Goal: Check status: Check status

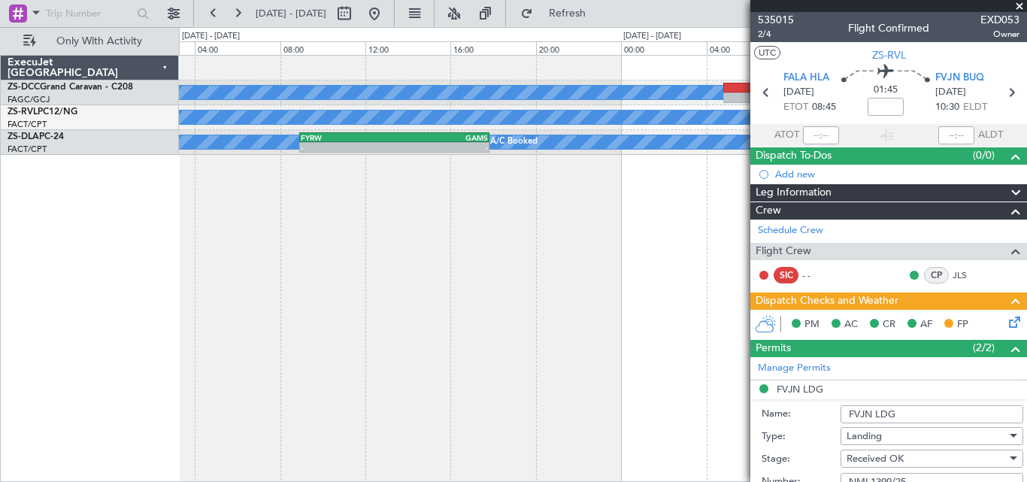
scroll to position [168, 0]
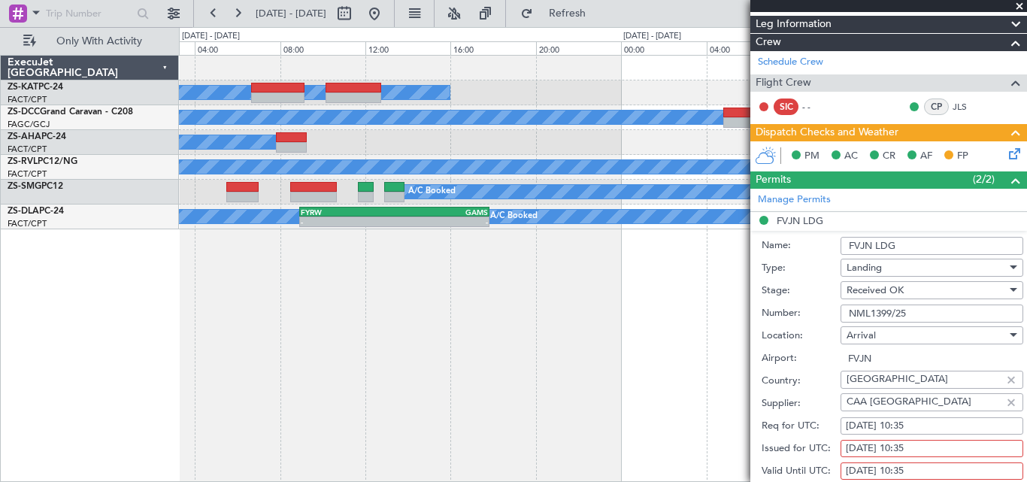
click at [1016, 2] on span at bounding box center [1019, 7] width 15 height 14
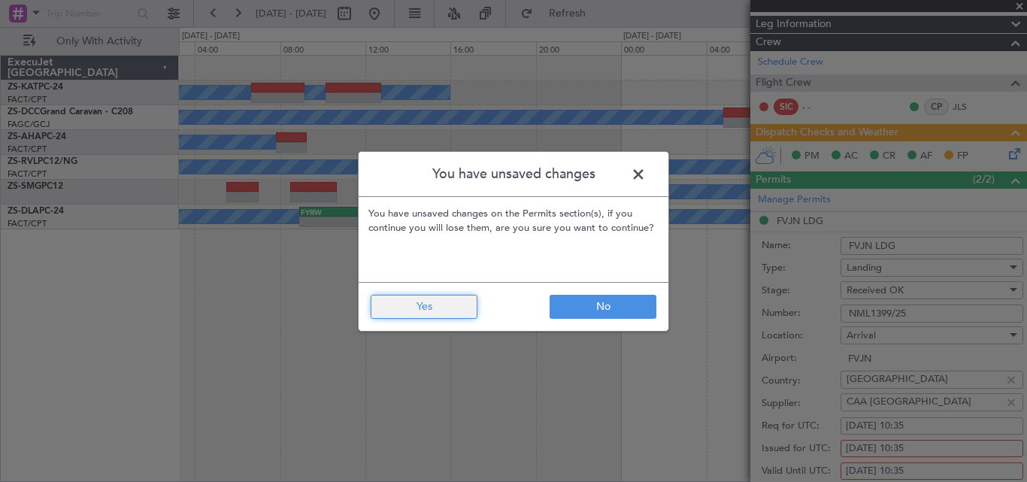
click at [378, 310] on button "Yes" at bounding box center [424, 307] width 107 height 24
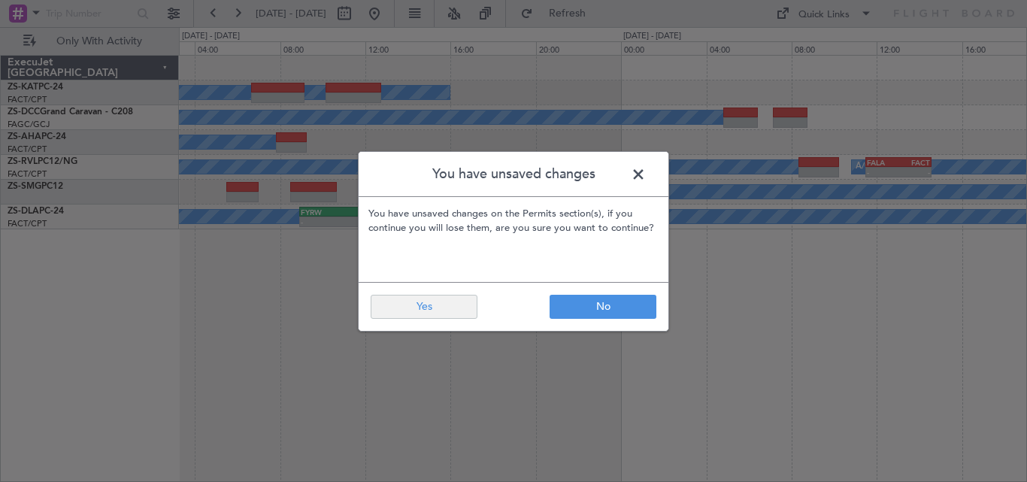
type input "0"
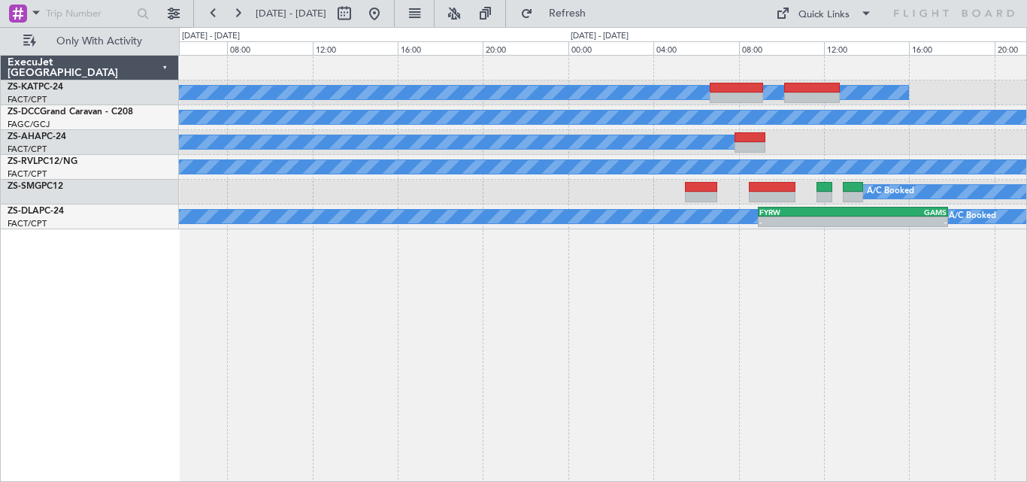
click at [910, 364] on div "A/C Unavailable A/C Booked A/C Booked A/C Booked A/C Booked A/C Booked A/C Book…" at bounding box center [603, 268] width 848 height 427
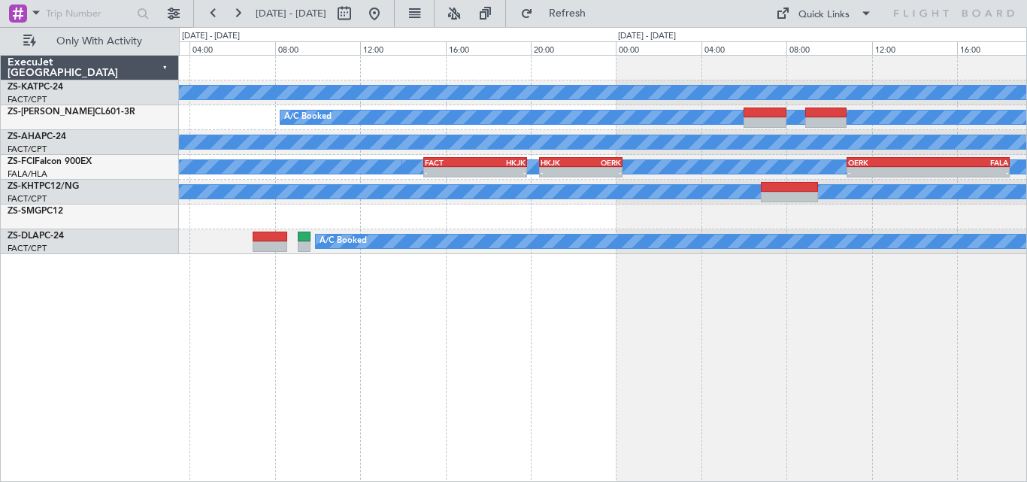
click at [1026, 338] on div "A/C Unavailable A/C Booked A/C Booked A/C Booked A/C Booked - - OERK 10:50 Z FA…" at bounding box center [513, 254] width 1027 height 455
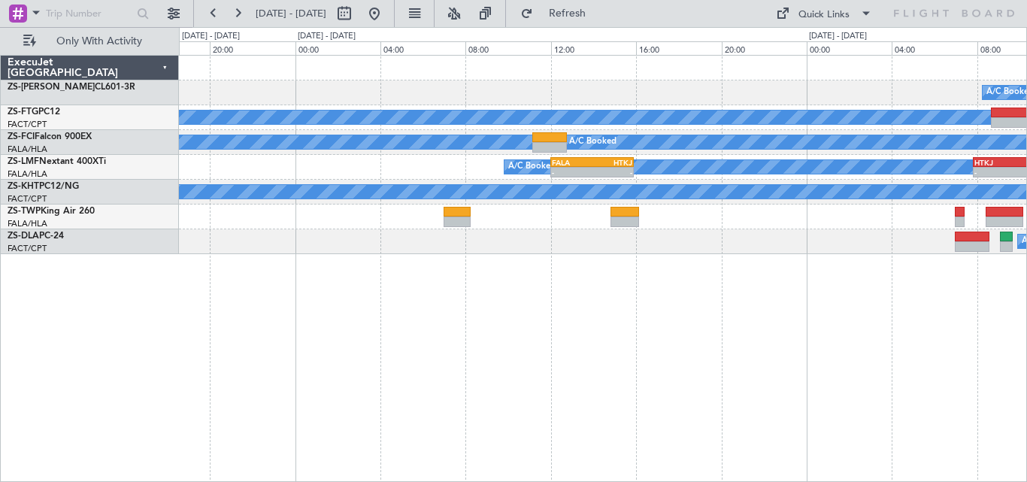
click at [1026, 336] on div "A/C Booked A/C Booked A/C Booked A/C Booked A/C Booked - - FACT 15:00 Z HKJK 19…" at bounding box center [513, 254] width 1027 height 455
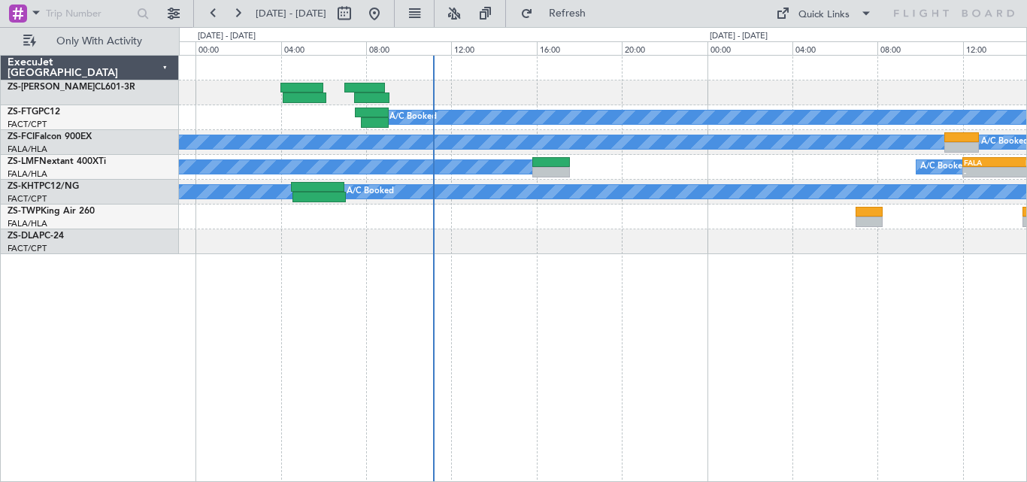
click at [804, 362] on div "A/C Booked A/C Booked A/C Booked A/C Booked A/C Booked A/C Booked - - FALA 12:0…" at bounding box center [603, 268] width 848 height 427
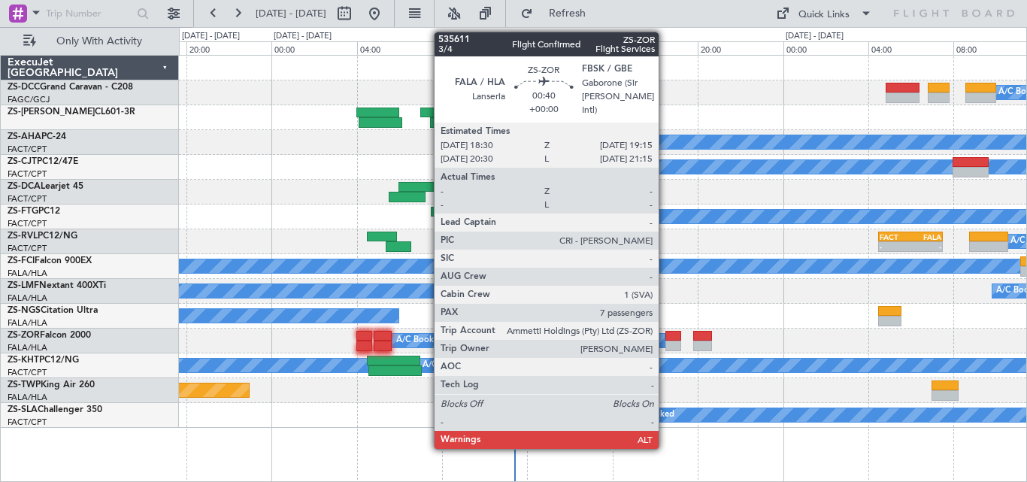
click at [665, 337] on div at bounding box center [673, 336] width 17 height 11
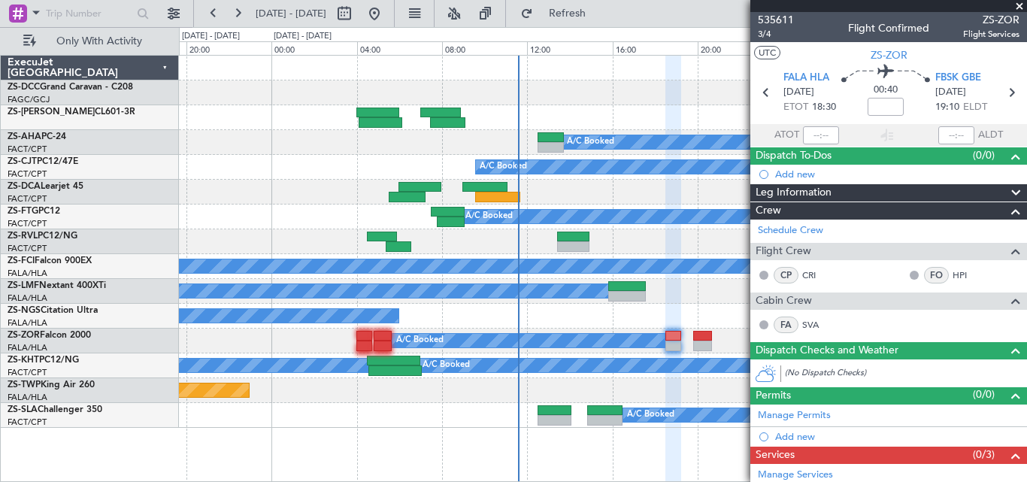
click at [1018, 5] on span at bounding box center [1019, 7] width 15 height 14
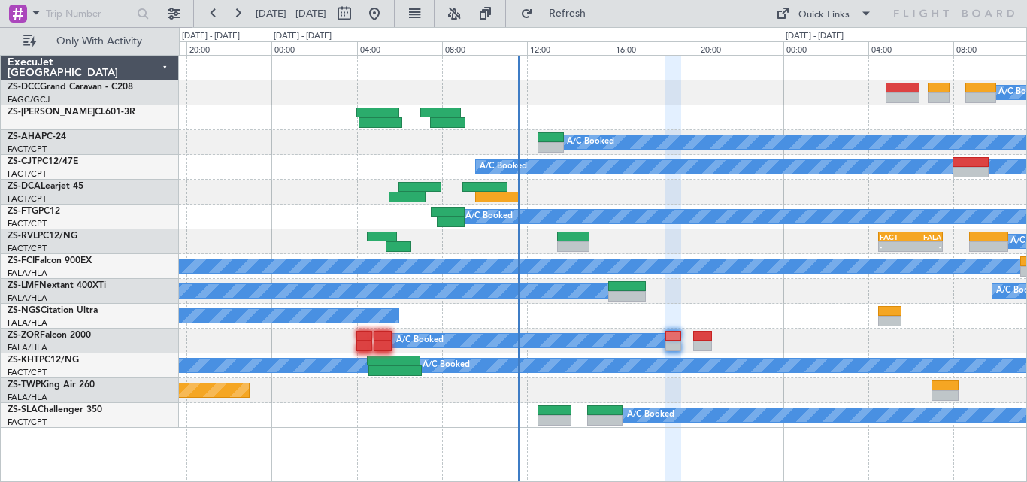
type input "0"
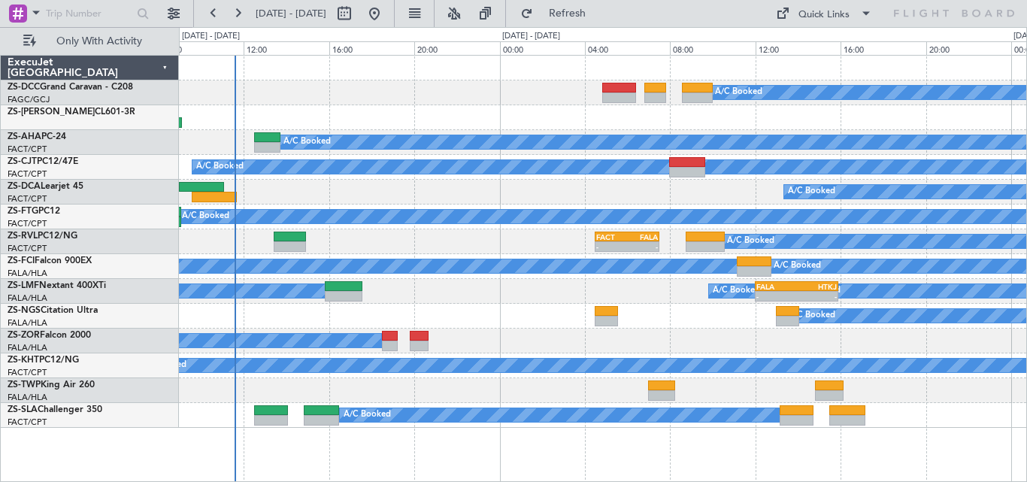
click at [434, 185] on div "A/C Booked A/C Booked A/C Booked A/C Booked A/C Booked A/C Booked A/C Booked - …" at bounding box center [602, 242] width 847 height 372
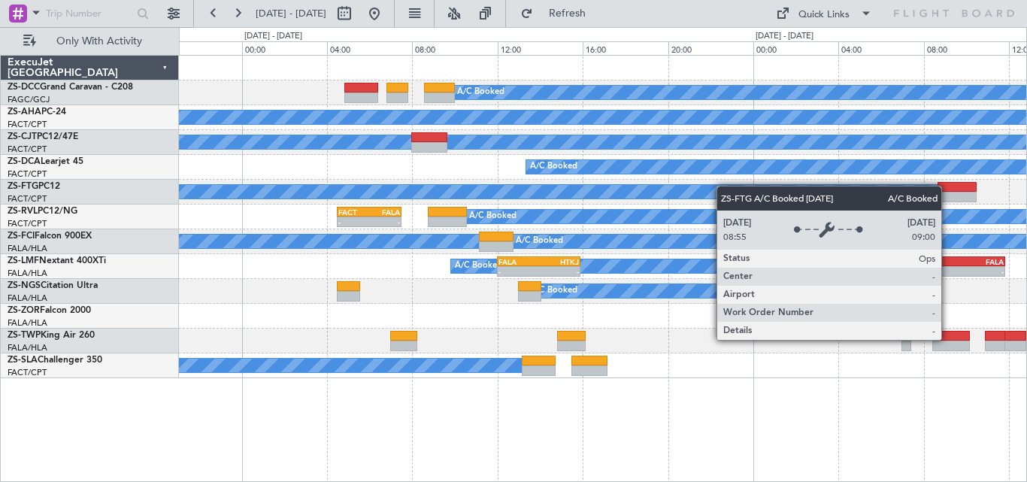
click at [404, 221] on div "A/C Booked A/C Booked A/C Booked A/C Booked A/C Booked A/C Booked - - FACT 04:3…" at bounding box center [602, 217] width 847 height 322
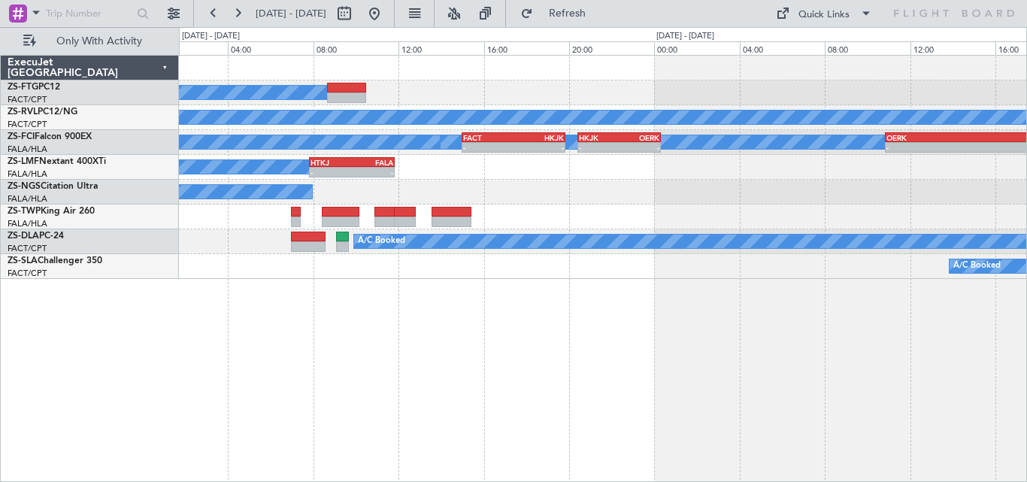
click at [491, 275] on div "A/C Booked" at bounding box center [602, 266] width 847 height 25
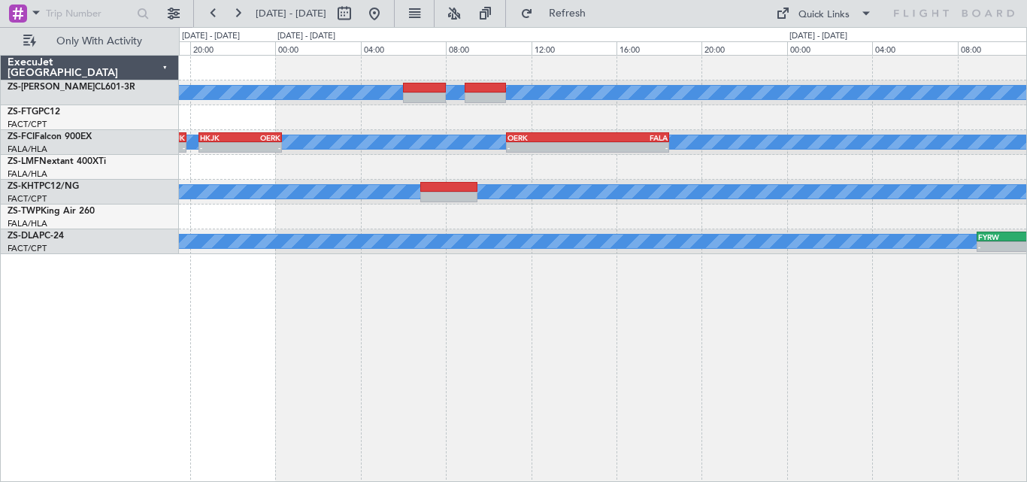
click at [421, 203] on div "A/C Booked A/C Booked A/C Booked - - FACT 15:00 Z HKJK 19:50 Z - - HKJK 20:25 Z…" at bounding box center [602, 155] width 847 height 198
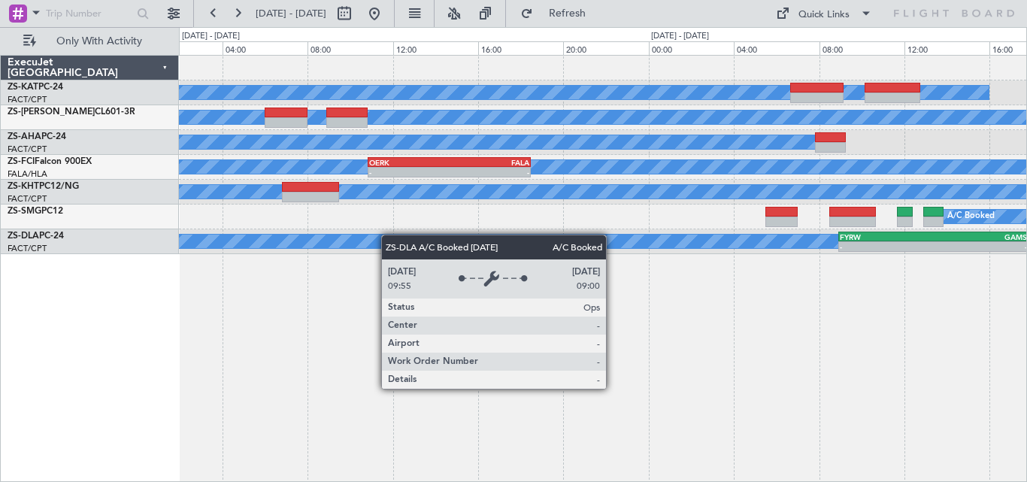
click at [171, 238] on div "A/C Unavailable A/C Booked A/C Booked A/C Booked A/C Booked - - OERK 10:50 Z FA…" at bounding box center [513, 254] width 1027 height 455
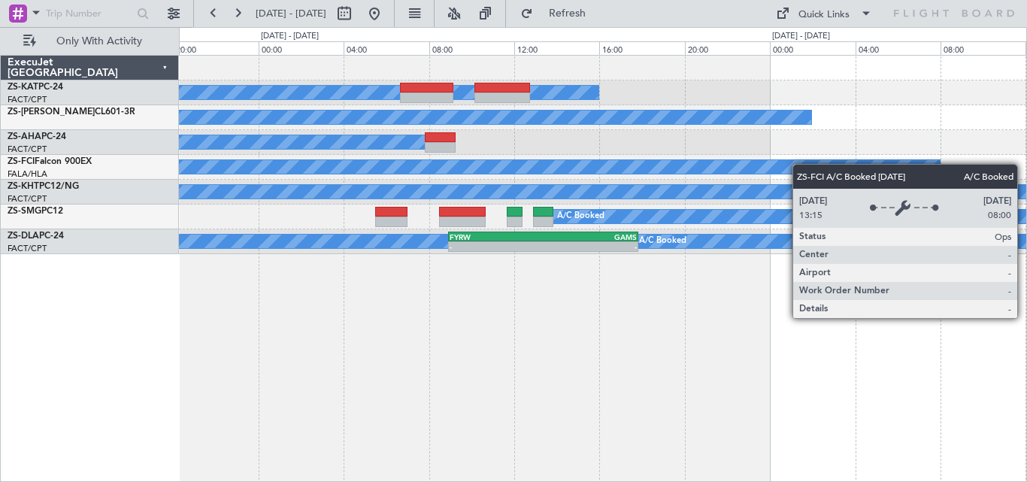
click at [282, 89] on div "A/C Unavailable" at bounding box center [602, 92] width 847 height 25
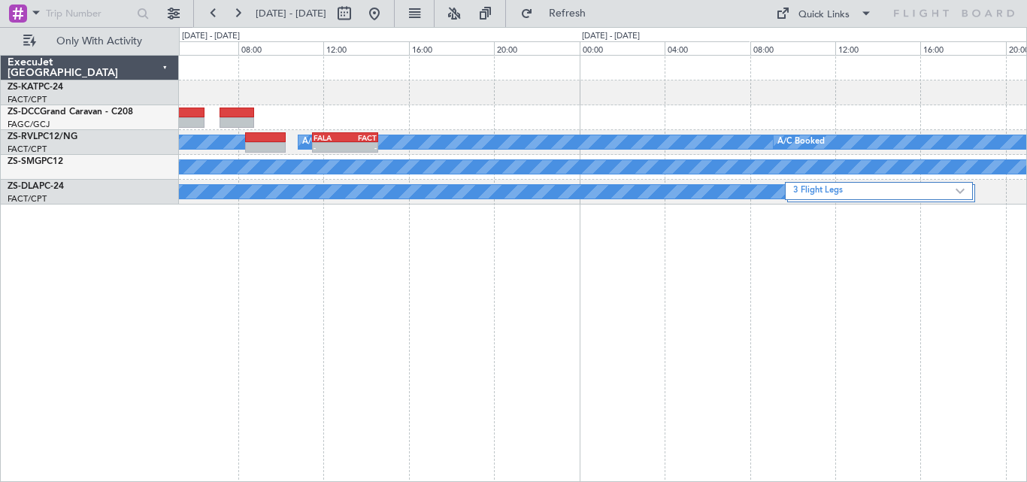
click at [601, 86] on div at bounding box center [602, 92] width 847 height 25
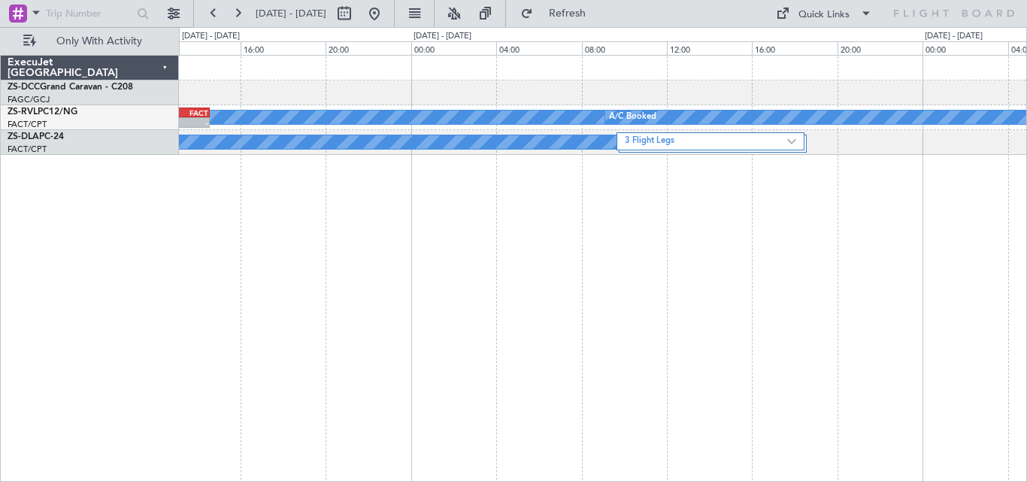
click at [631, 106] on div "A/C Booked A/C Booked - - FALA 11:30 Z FACT 14:35 Z A/C Booked A/C Booked A/C B…" at bounding box center [602, 105] width 847 height 99
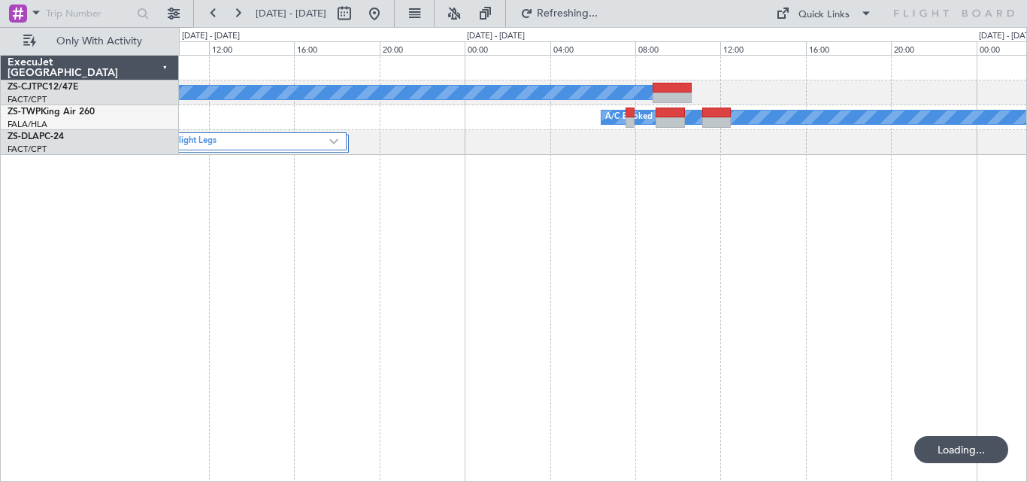
click at [457, 158] on div "A/C Booked A/C Booked A/C Booked 3 Flight Legs A/C Booked" at bounding box center [603, 268] width 848 height 427
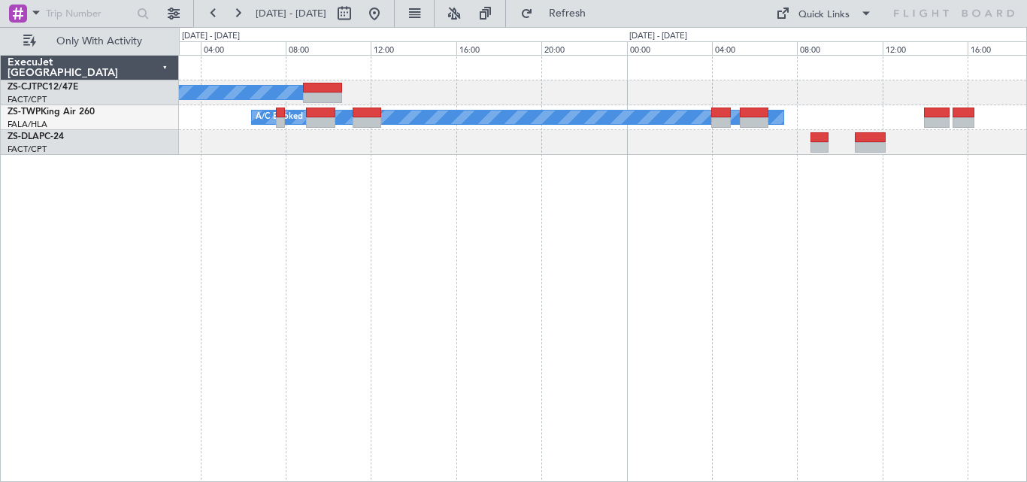
click at [425, 147] on div "A/C Booked A/C Booked A/C Booked 3 Flight Legs" at bounding box center [602, 105] width 847 height 99
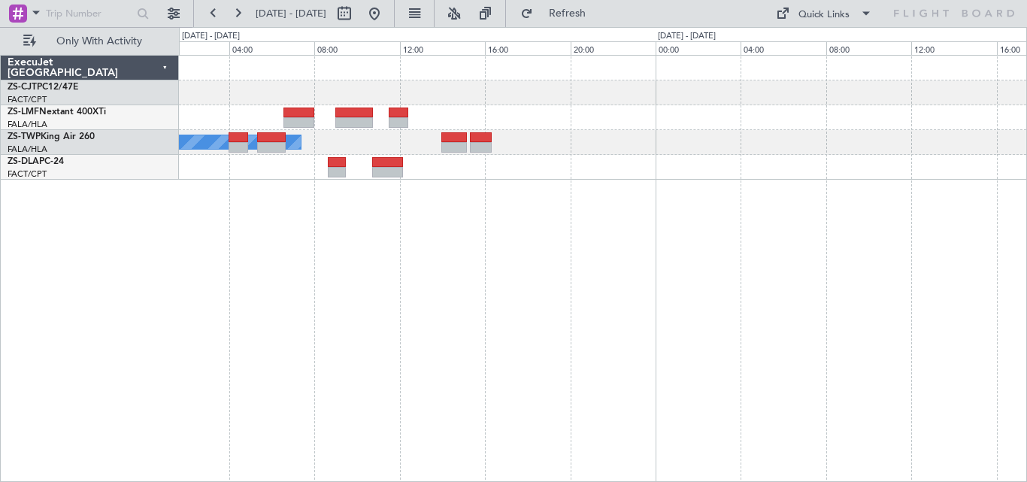
click at [140, 187] on div "A/C Booked A/C Booked ExecuJet [GEOGRAPHIC_DATA] ZS-CJT PC12/47E FACT/CPT [GEOG…" at bounding box center [513, 254] width 1027 height 455
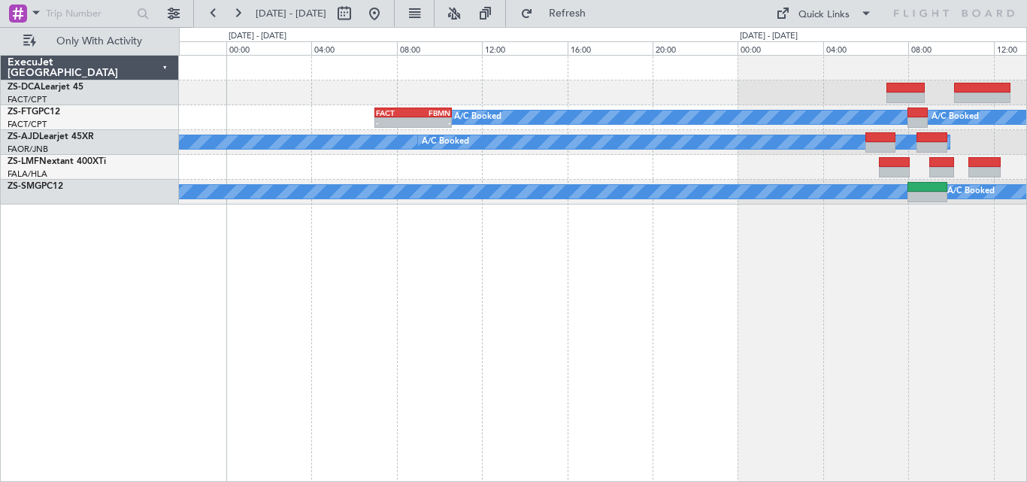
click at [704, 154] on div "A/C Booked A/C Booked - - FACT 07:00 Z FBMN 10:35 Z A/C Booked A/C Booked A/C B…" at bounding box center [602, 130] width 847 height 149
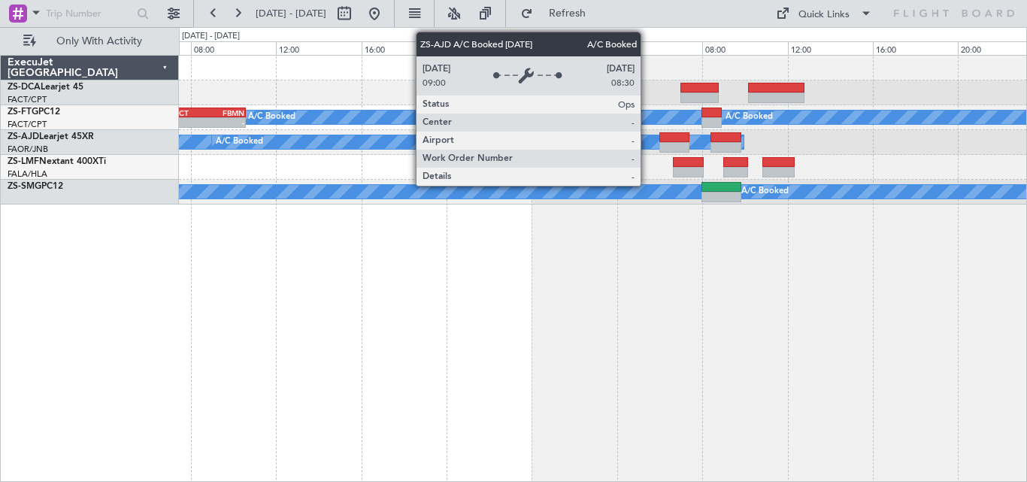
click at [213, 140] on div "A/C Booked" at bounding box center [462, 142] width 500 height 14
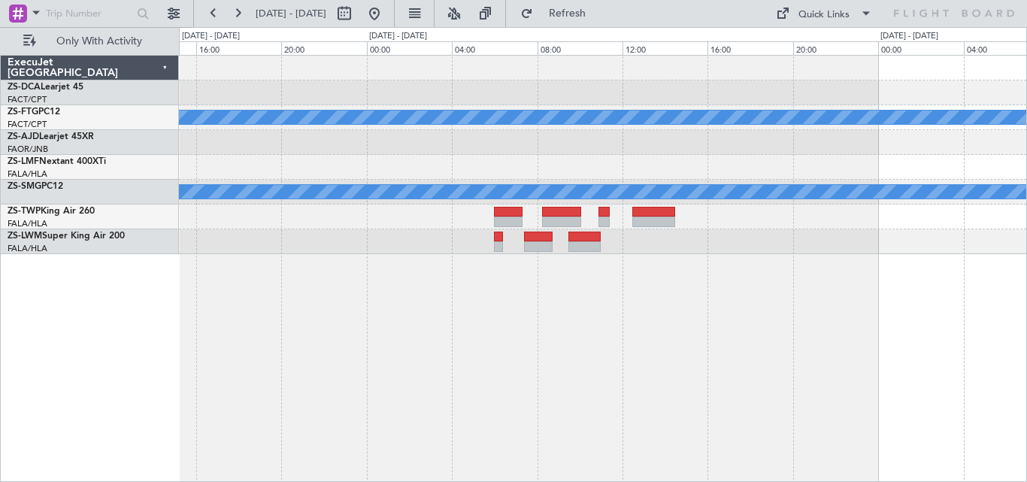
click at [427, 241] on div "A/C Booked A/C Booked A/C Booked A/C Booked A/C Booked A/C Booked A/C Booked" at bounding box center [602, 155] width 847 height 198
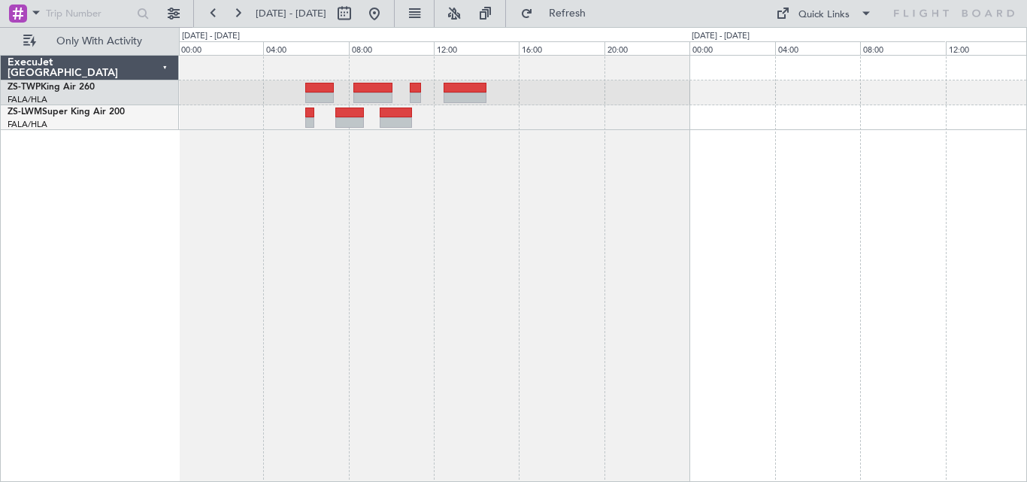
click at [304, 192] on div at bounding box center [603, 268] width 848 height 427
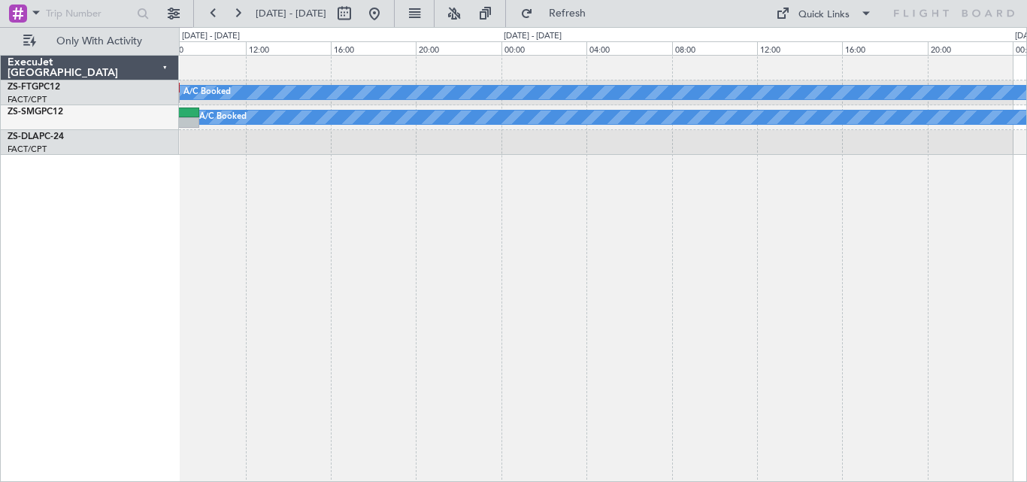
click at [1025, 223] on div "A/C Booked A/C Booked A/C Booked A/C Booked" at bounding box center [603, 268] width 848 height 427
click at [722, 186] on div "A/C Booked A/C Booked A/C Booked A/C Booked" at bounding box center [603, 268] width 848 height 427
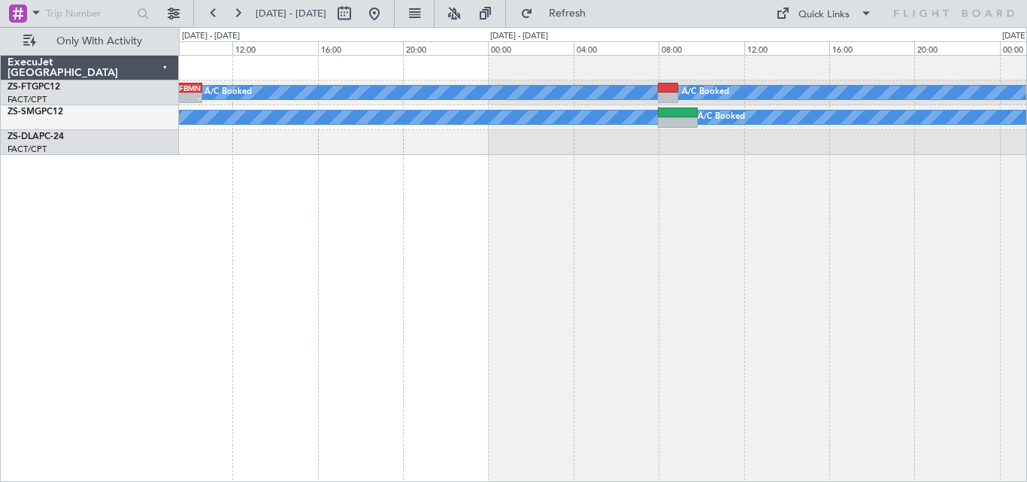
click at [918, 198] on div "A/C Booked A/C Booked FACT 07:00 Z FBMN 10:35 Z - - A/C Booked A/C Booked" at bounding box center [603, 268] width 848 height 427
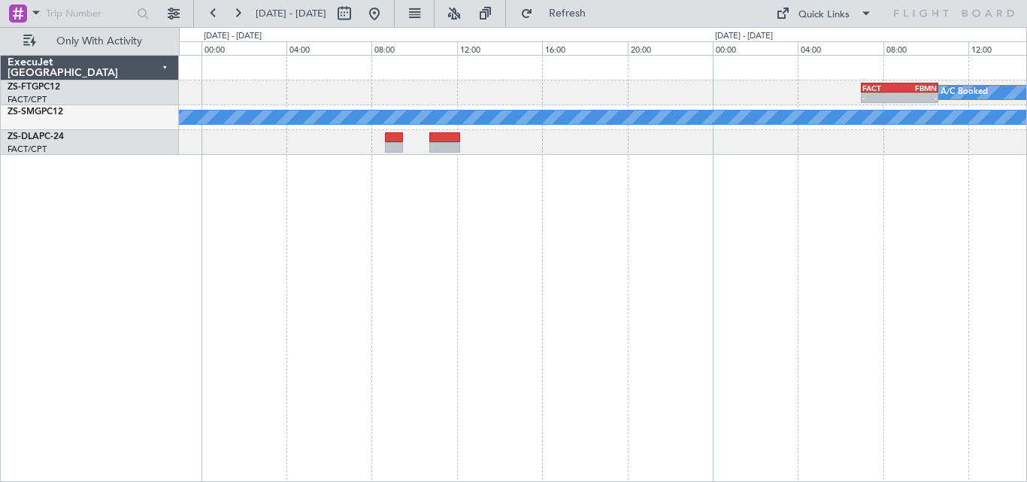
click at [827, 219] on div "A/C Booked FACT 07:00 Z FBMN 10:35 Z - - A/C Booked" at bounding box center [603, 268] width 848 height 427
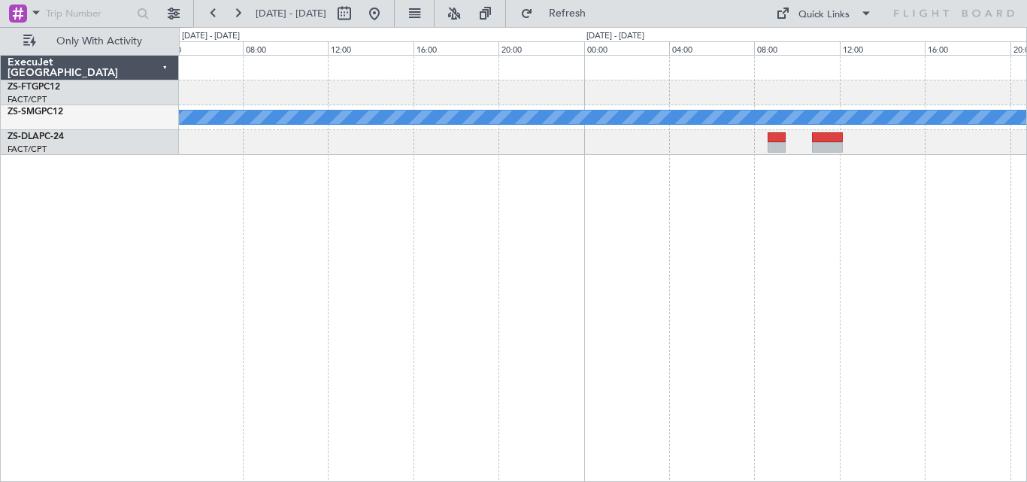
click at [900, 210] on div "A/C Booked" at bounding box center [603, 268] width 848 height 427
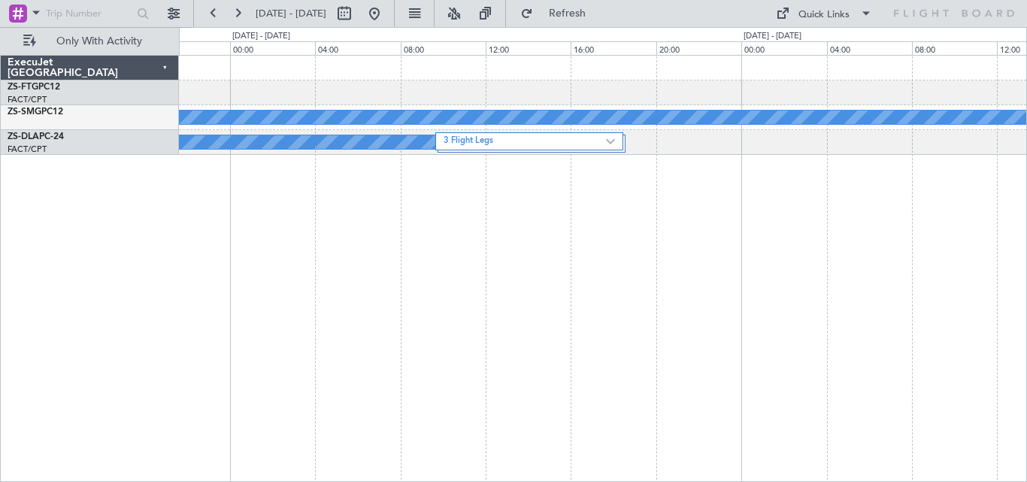
click at [936, 225] on div "A/C Booked 3 Flight Legs A/C Booked" at bounding box center [603, 268] width 848 height 427
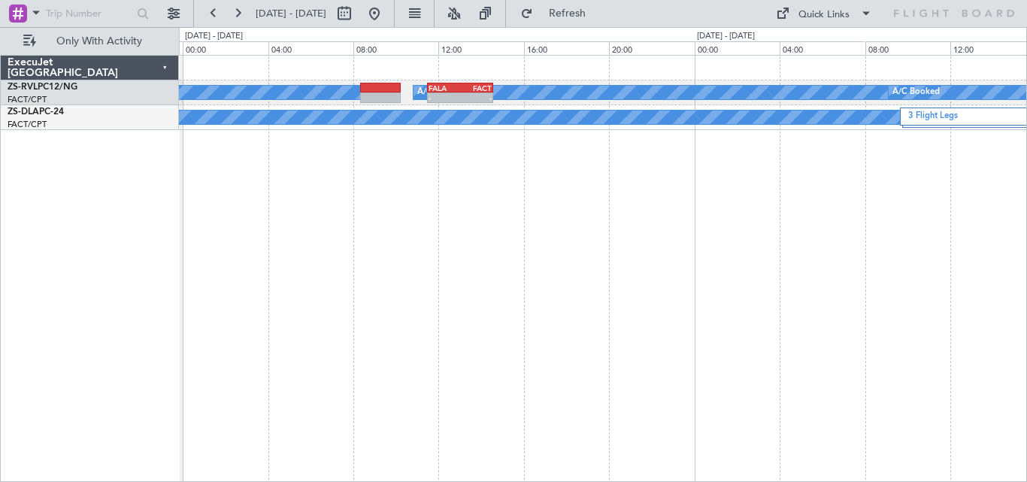
click at [779, 227] on div "A/C Booked A/C Booked - - FALA 11:30 Z FACT 14:35 Z A/C Booked 3 Flight Legs A/…" at bounding box center [603, 268] width 848 height 427
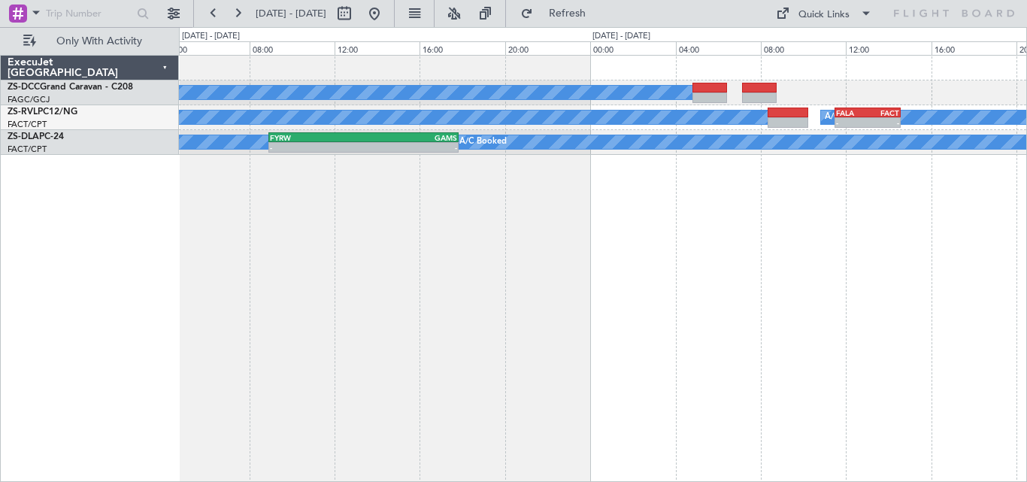
click at [1026, 278] on div "A/C Booked A/C Booked - - FALA 11:30 Z FACT 14:35 Z A/C Booked A/C Booked FYRW …" at bounding box center [513, 254] width 1027 height 455
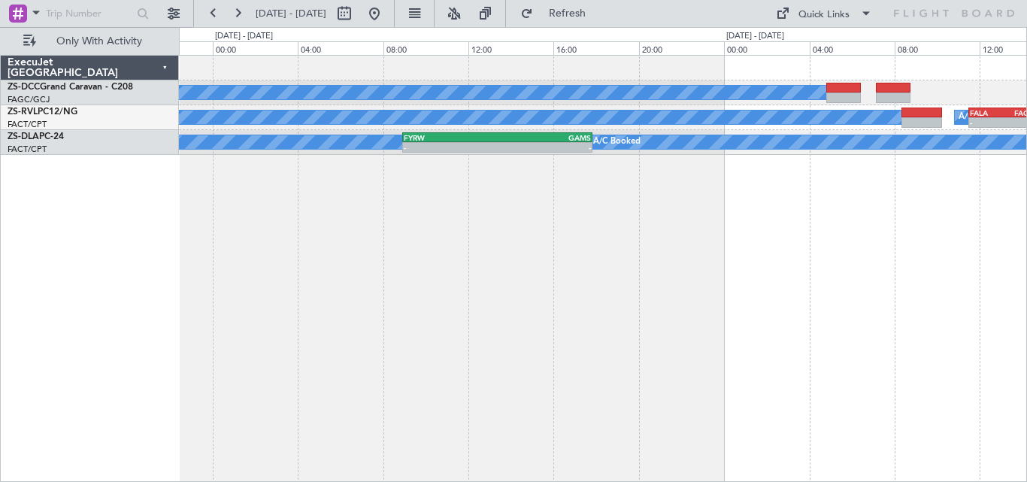
click at [1026, 263] on div "A/C Booked A/C Booked - - FALA 11:30 Z FACT 14:35 Z A/C Booked A/C Booked FYRW …" at bounding box center [513, 254] width 1027 height 455
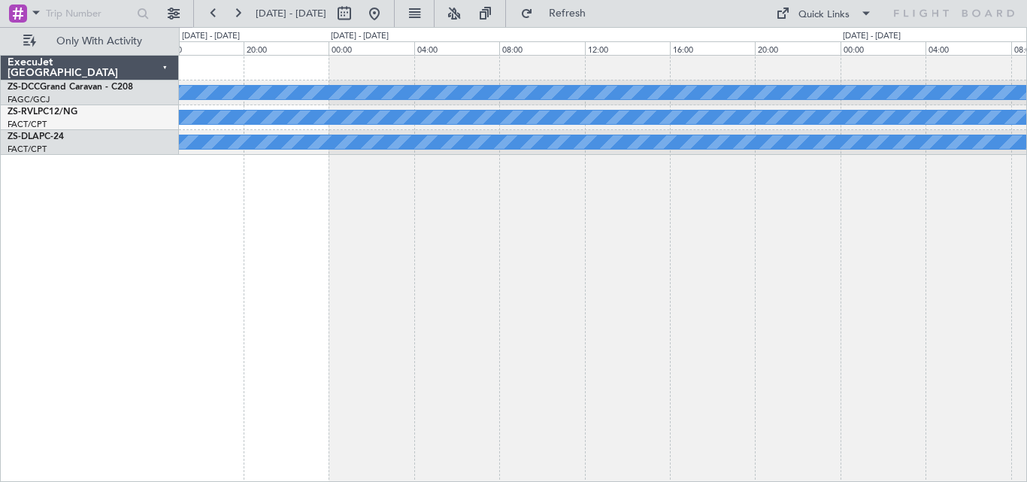
click at [829, 233] on div "A/C Booked A/C Booked A/C Booked - - FYRW 08:55 Z GAMS 17:50 Z A/C Booked" at bounding box center [603, 268] width 848 height 427
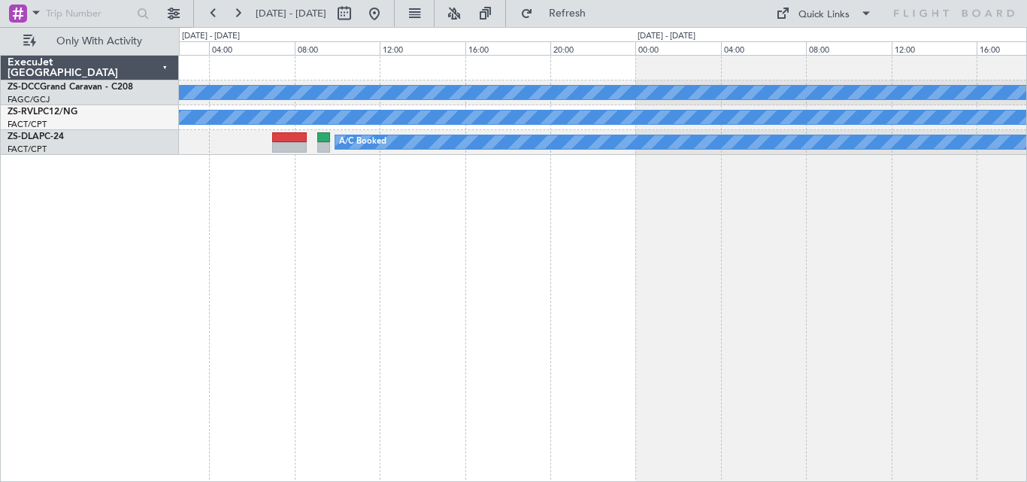
click at [917, 216] on div "A/C Booked A/C Booked A/C Booked" at bounding box center [603, 268] width 848 height 427
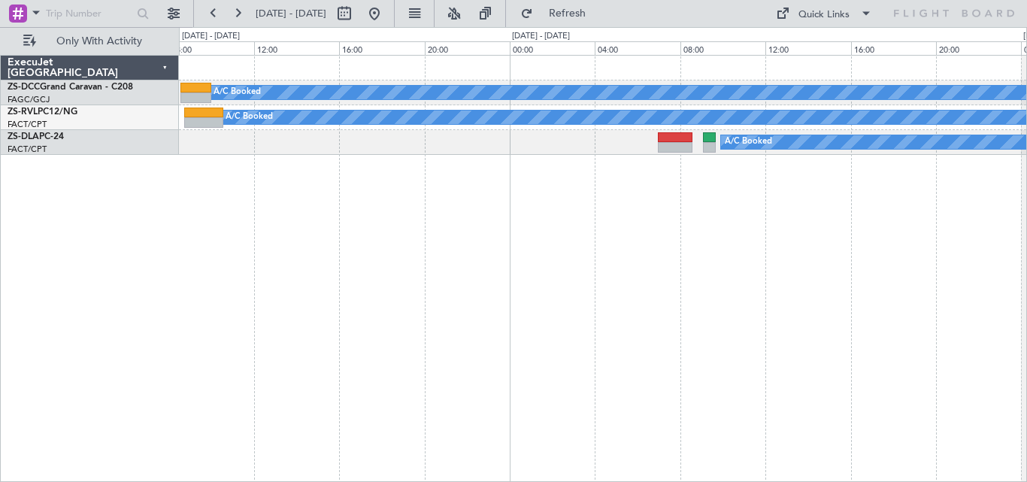
click at [854, 186] on div "A/C Booked A/C Booked FACT 04:30 Z FALA 07:30 Z - - A/C Booked" at bounding box center [603, 268] width 848 height 427
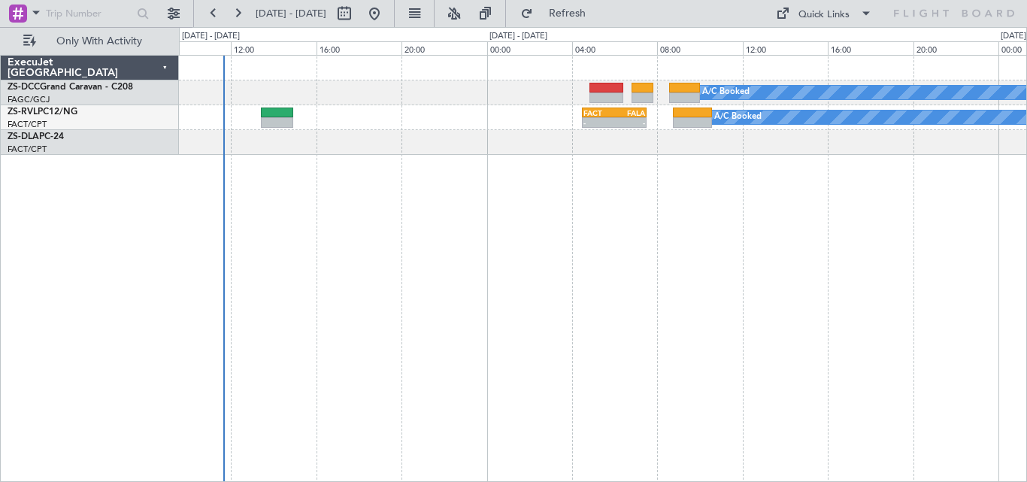
click at [1024, 205] on div "A/C Booked A/C Booked FACT 04:30 Z FALA 07:30 Z - - A/C Booked" at bounding box center [603, 268] width 848 height 427
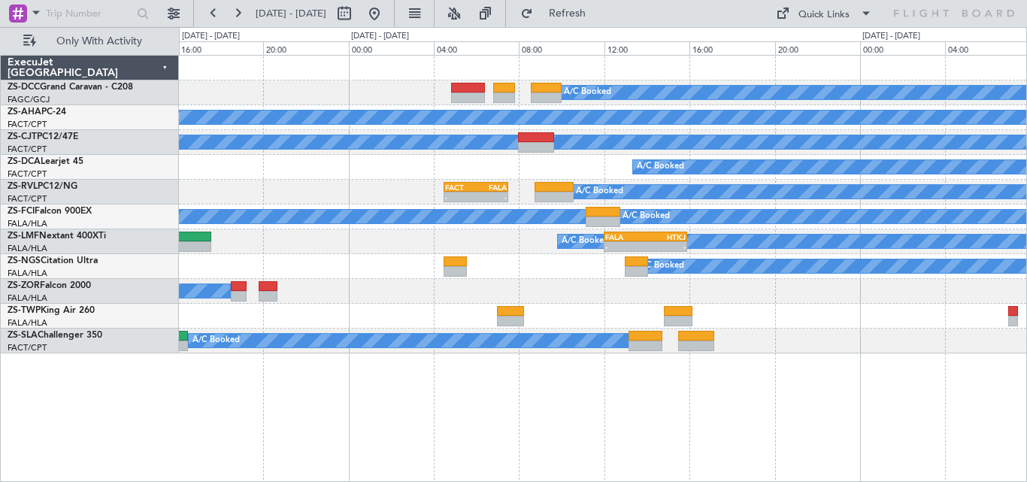
click at [456, 412] on div "A/C Booked A/C Booked A/C Booked A/C Booked A/C Booked - - FACT 04:30 Z FALA 07…" at bounding box center [603, 268] width 848 height 427
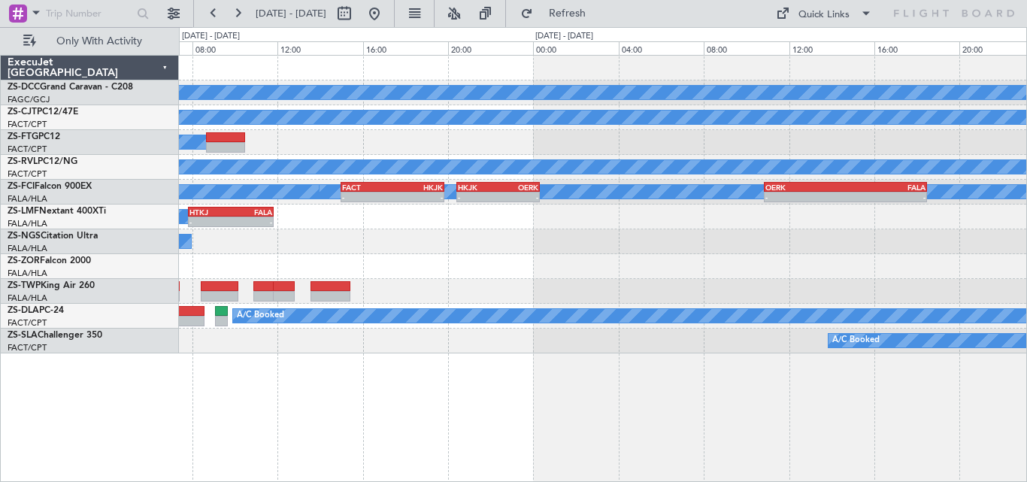
click at [0, 385] on html "[DATE] - [DATE] Refresh Quick Links Only With Activity A/C Booked A/C Booked A/…" at bounding box center [513, 241] width 1027 height 482
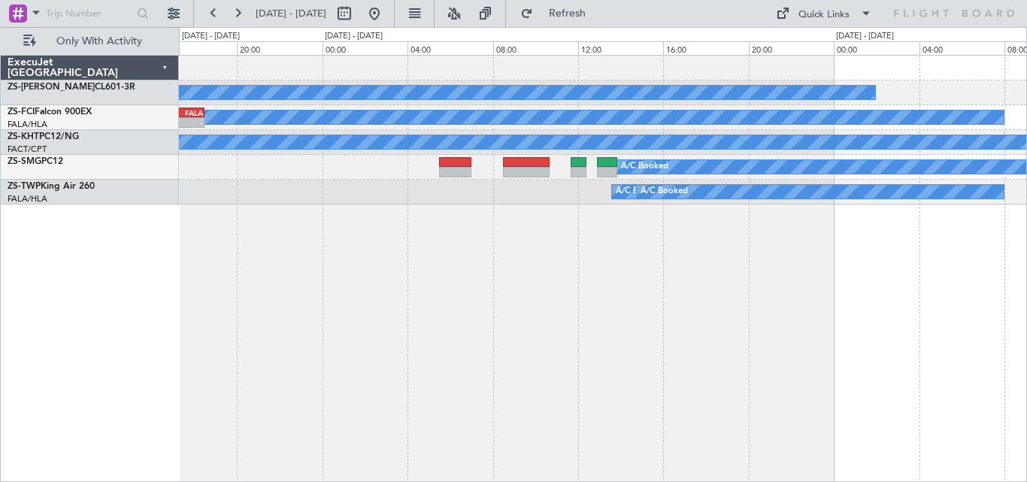
click at [162, 397] on div "A/C Booked A/C Booked A/C Booked - - OERK 10:50 Z FALA 18:30 Z A/C Unavailable …" at bounding box center [513, 254] width 1027 height 455
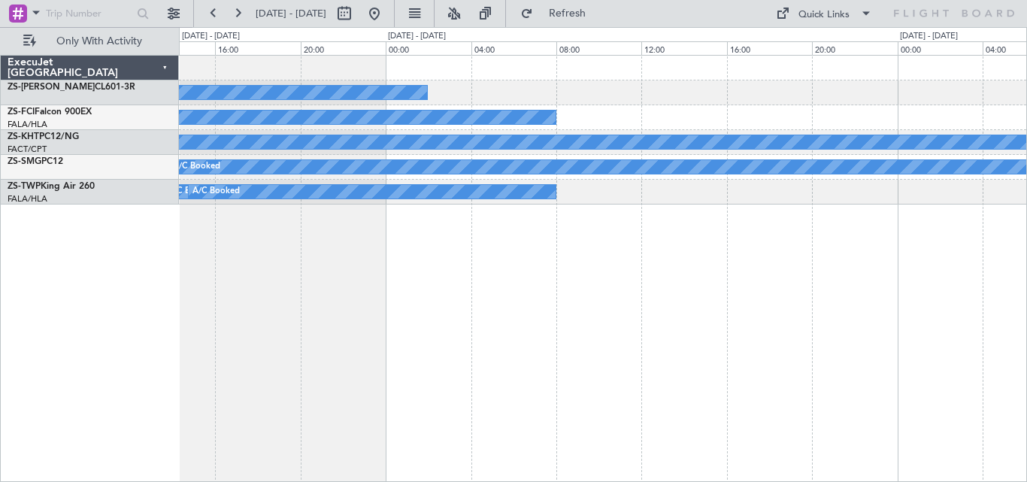
click at [218, 369] on div "A/C Booked A/C Booked A/C Booked A/C Unavailable A/C Booked A/C Booked A/C Book…" at bounding box center [603, 268] width 848 height 427
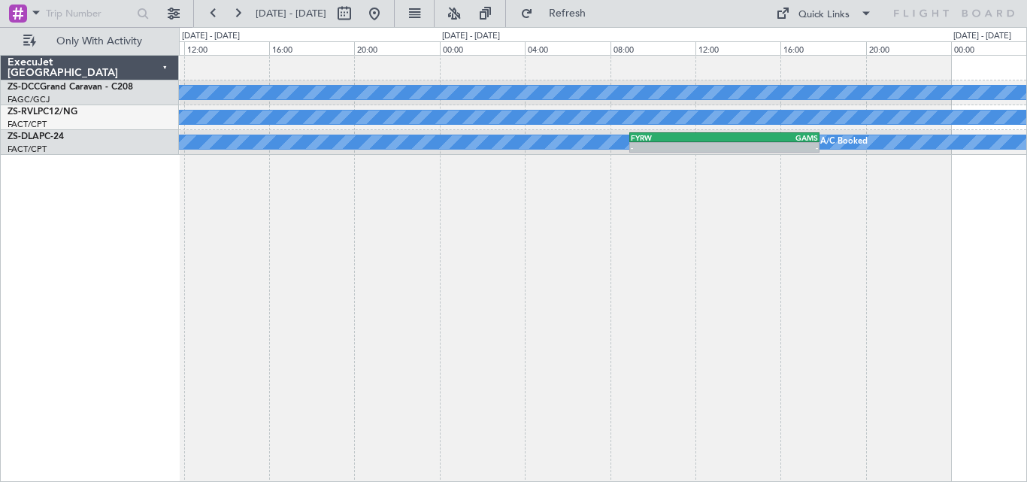
click at [1026, 212] on div "A/C Booked A/C Booked FALA 11:30 Z FACT 14:35 Z - - A/C Booked A/C Booked - - F…" at bounding box center [513, 254] width 1027 height 455
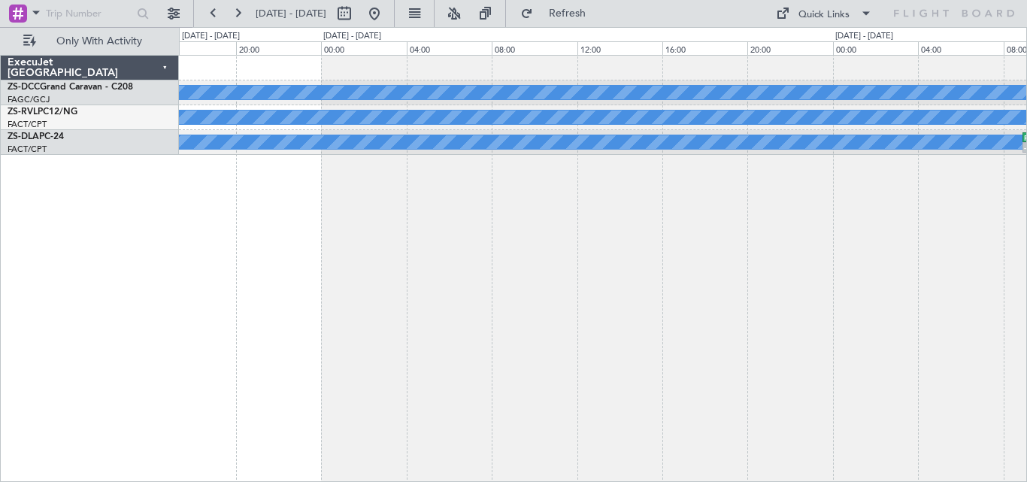
click at [1026, 231] on div "A/C Booked A/C Booked - - FYRW 08:55 Z GAMS 17:50 Z A/C Booked A/C Booked Execu…" at bounding box center [513, 254] width 1027 height 455
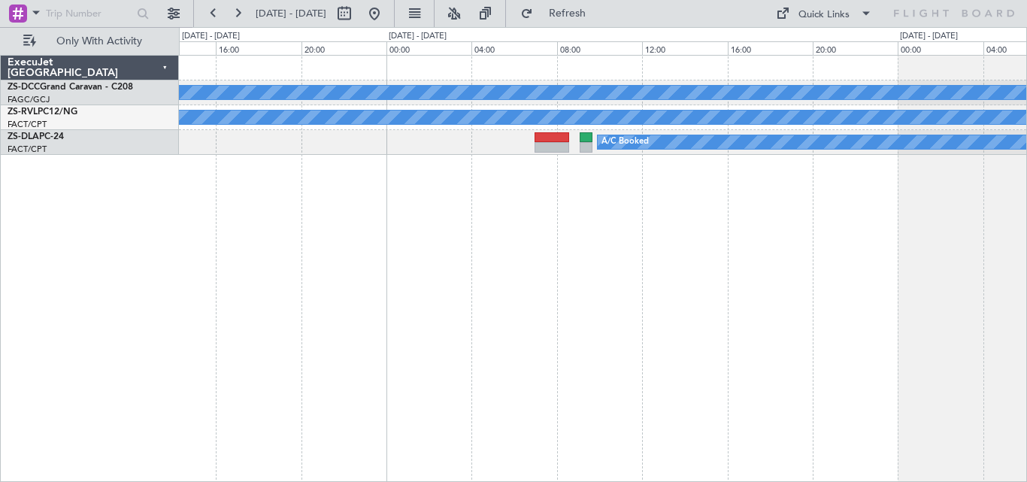
click at [1026, 136] on div "A/C Booked A/C Booked FACT 04:30 Z FALA 07:30 Z - - A/C Booked ExecuJet [GEOGRA…" at bounding box center [513, 254] width 1027 height 455
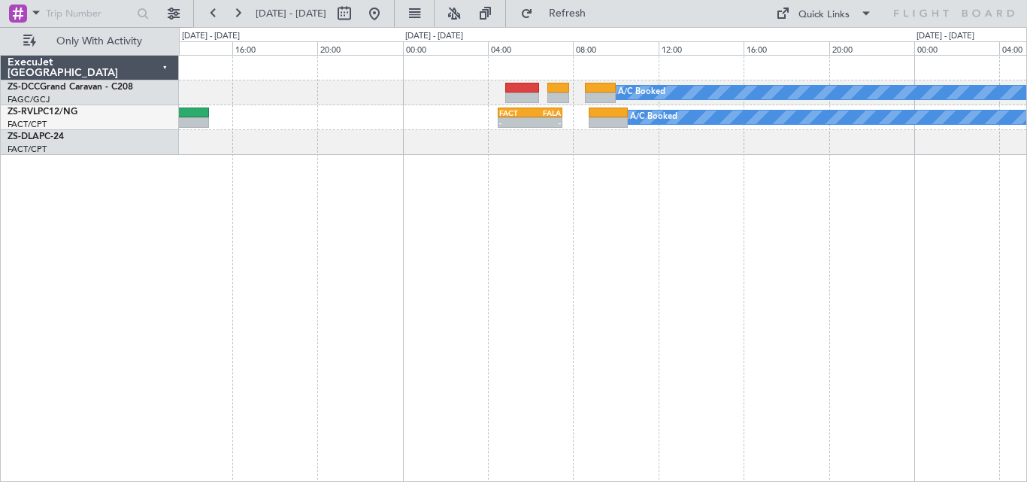
click at [942, 169] on div "A/C Booked A/C Booked FACT 04:30 Z FALA 07:30 Z - - A/C Booked" at bounding box center [603, 268] width 848 height 427
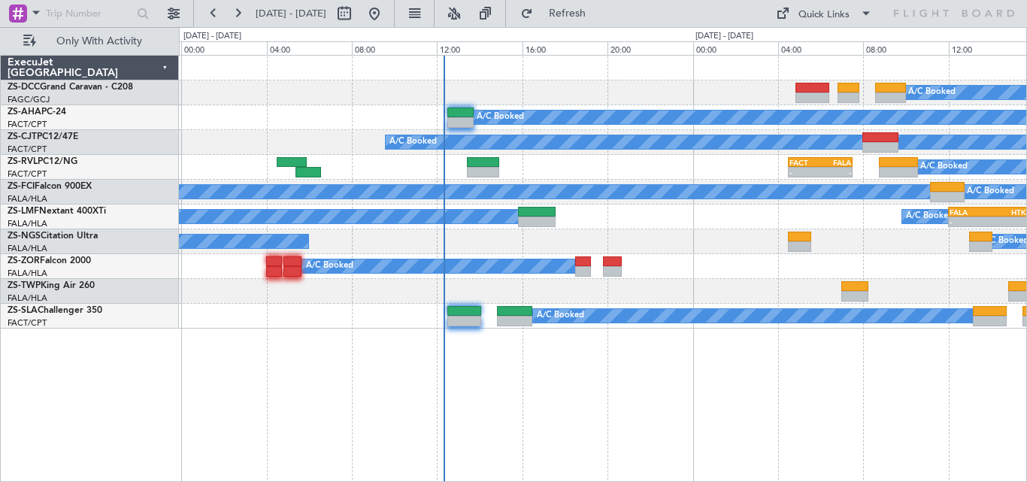
click at [851, 226] on div "A/C Booked A/C Booked A/C Booked A/C Booked FACT 04:30 Z FALA 07:30 Z - - A/C B…" at bounding box center [603, 268] width 848 height 427
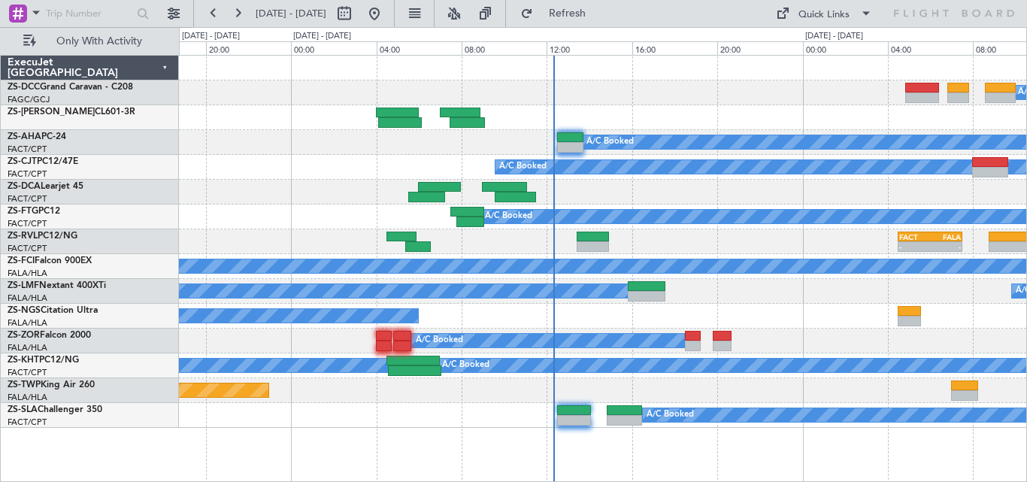
click at [829, 133] on div "A/C Booked" at bounding box center [602, 142] width 847 height 25
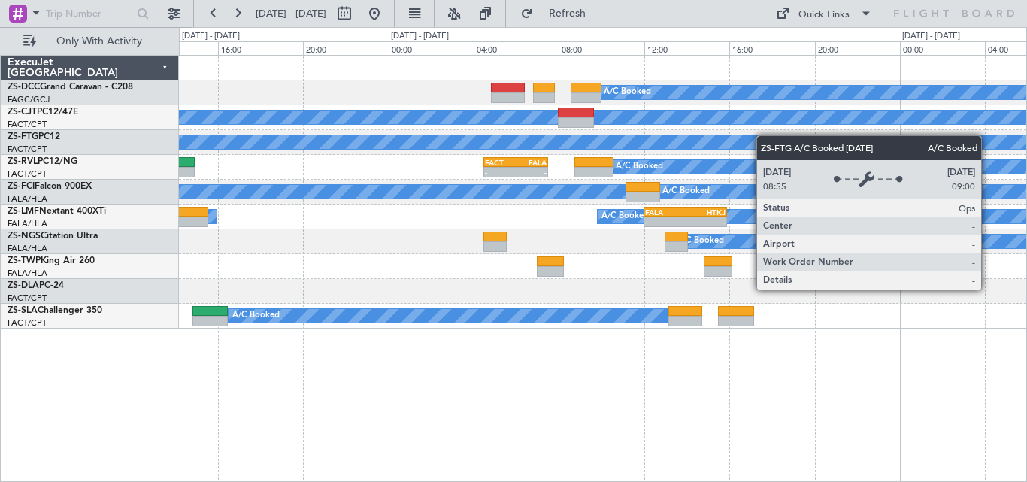
click at [810, 138] on div "A/C Booked A/C Booked A/C Booked A/C Booked - - FACT 04:30 Z FALA 07:30 Z A/C B…" at bounding box center [602, 192] width 847 height 273
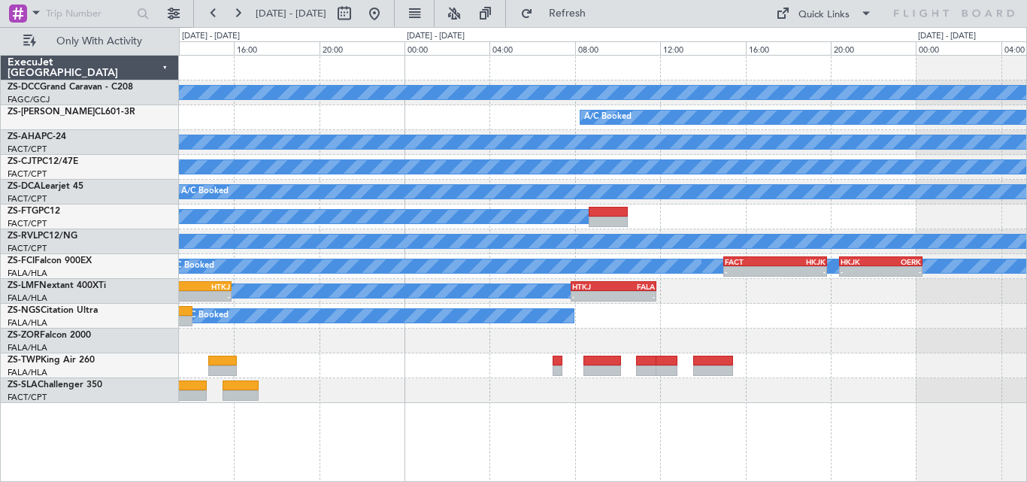
click at [219, 250] on div "A/C Booked FACT 04:30 Z FALA 07:30 Z - -" at bounding box center [602, 241] width 847 height 25
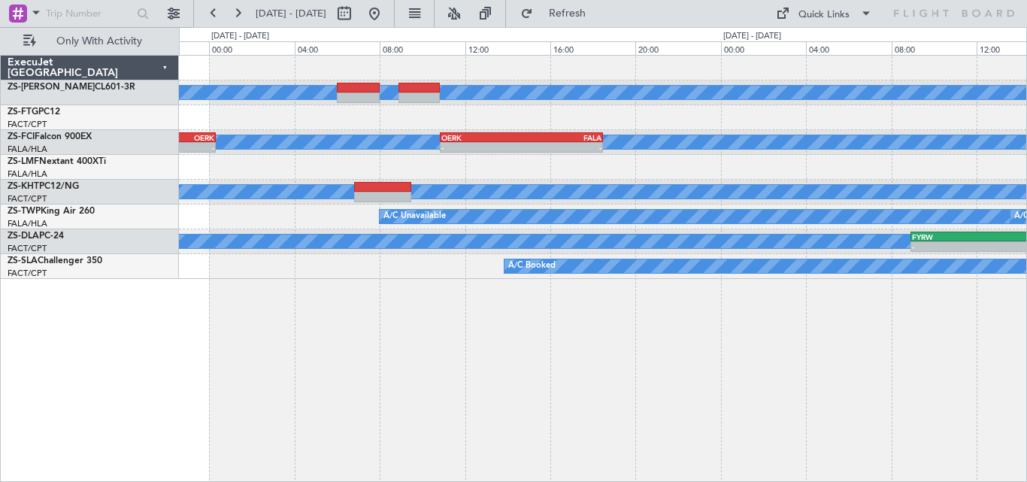
click at [168, 262] on div "A/C Booked A/C Booked A/C Booked - - HKJK 20:25 Z OERK 00:20 Z - - OERK 10:50 Z…" at bounding box center [513, 254] width 1027 height 455
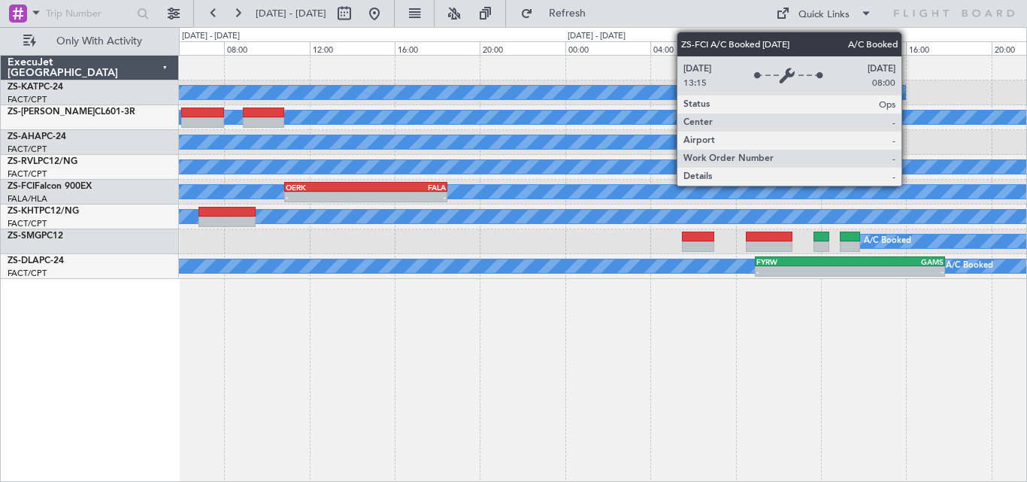
click at [679, 203] on div "A/C Booked A/C Booked - - OERK 10:50 Z FALA 18:30 Z HKJK 20:25 Z OERK 00:20 Z -…" at bounding box center [602, 192] width 847 height 25
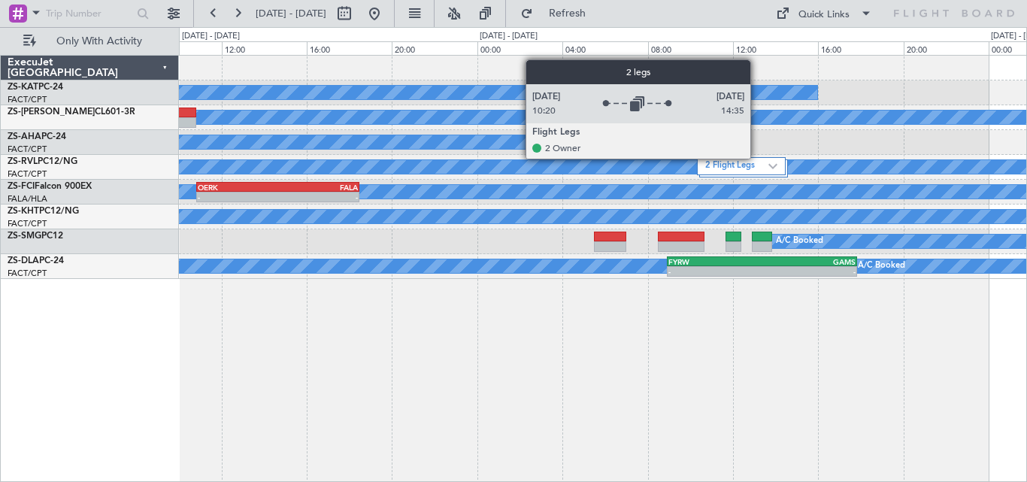
click at [759, 156] on div "2 Flight Legs A/C Booked A/C Booked" at bounding box center [602, 167] width 847 height 25
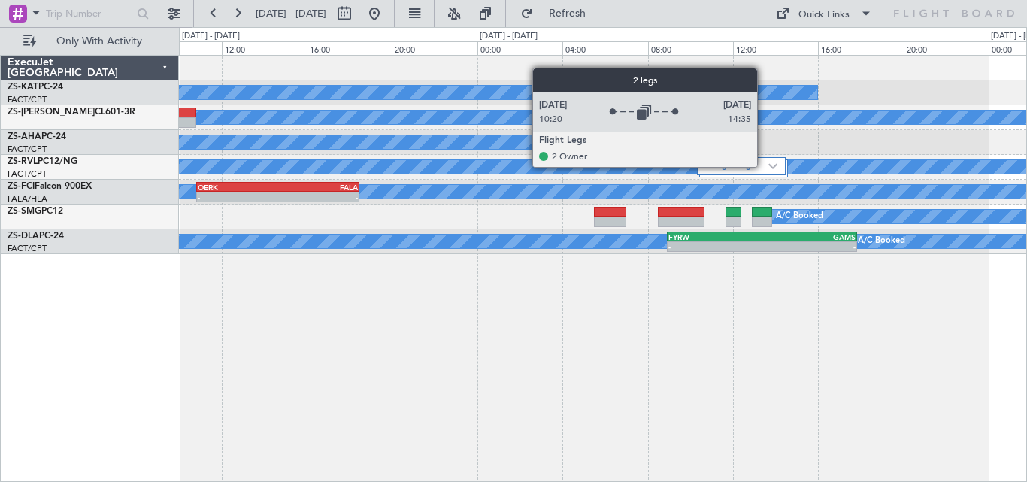
click at [764, 165] on label "2 Flight Legs" at bounding box center [736, 166] width 63 height 13
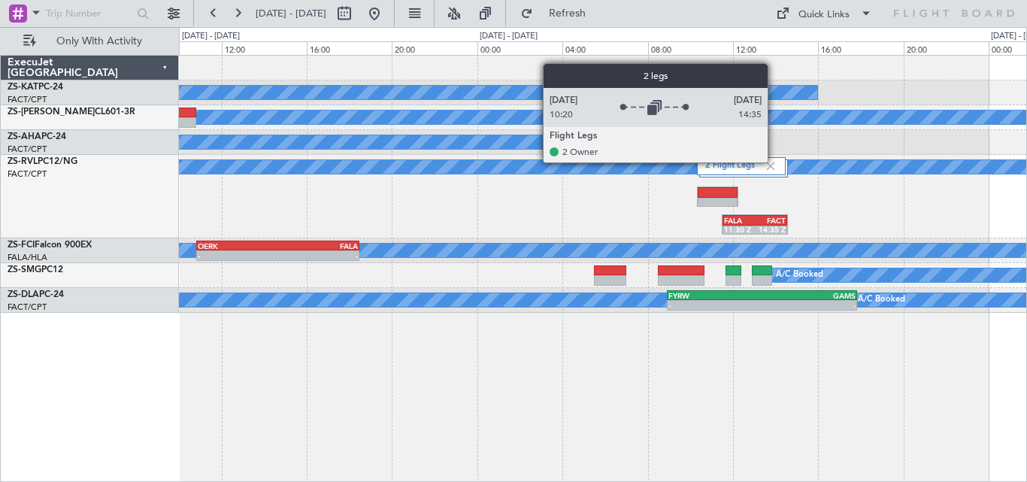
click at [764, 162] on label "2 Flight Legs" at bounding box center [734, 166] width 59 height 13
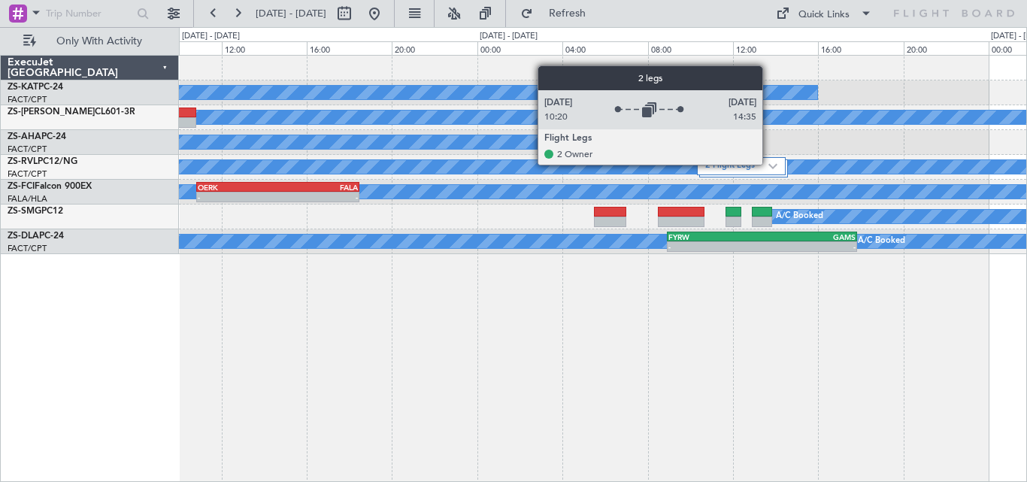
click at [769, 164] on img at bounding box center [772, 166] width 9 height 6
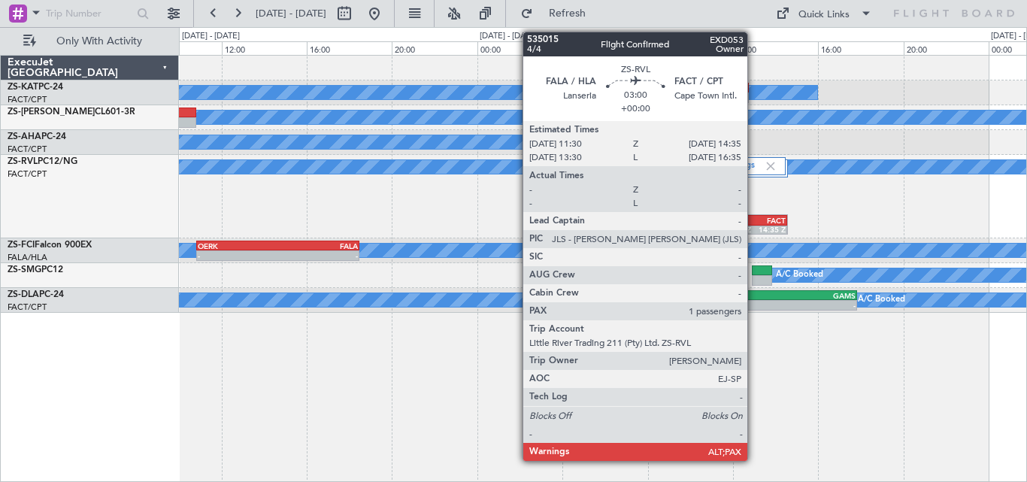
click at [755, 220] on div "FACT" at bounding box center [770, 220] width 31 height 9
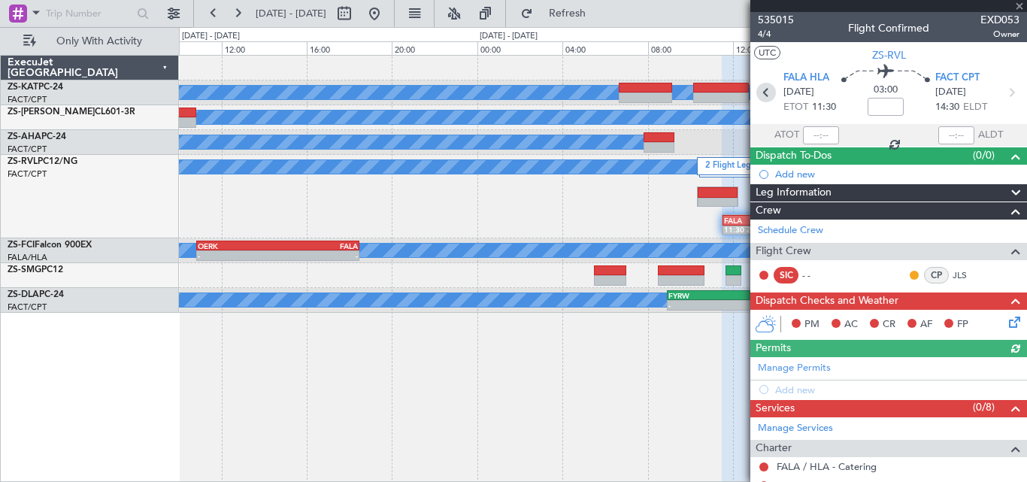
click at [760, 89] on icon at bounding box center [766, 93] width 20 height 20
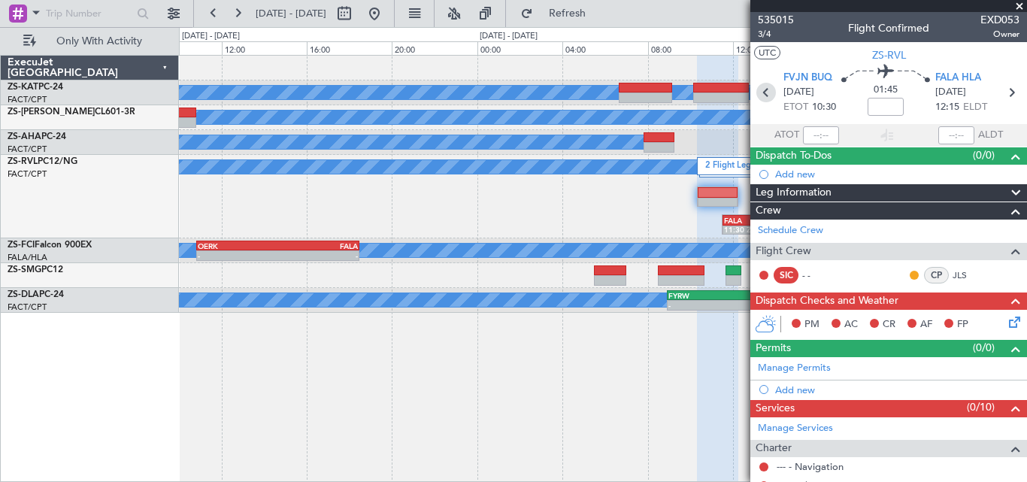
click at [760, 89] on icon at bounding box center [766, 93] width 20 height 20
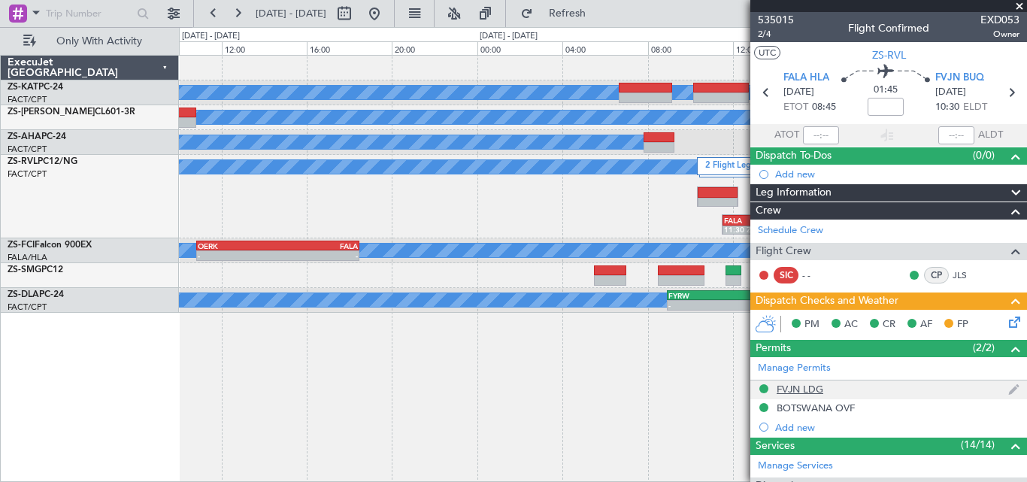
click at [793, 388] on div "FVJN LDG" at bounding box center [799, 389] width 47 height 13
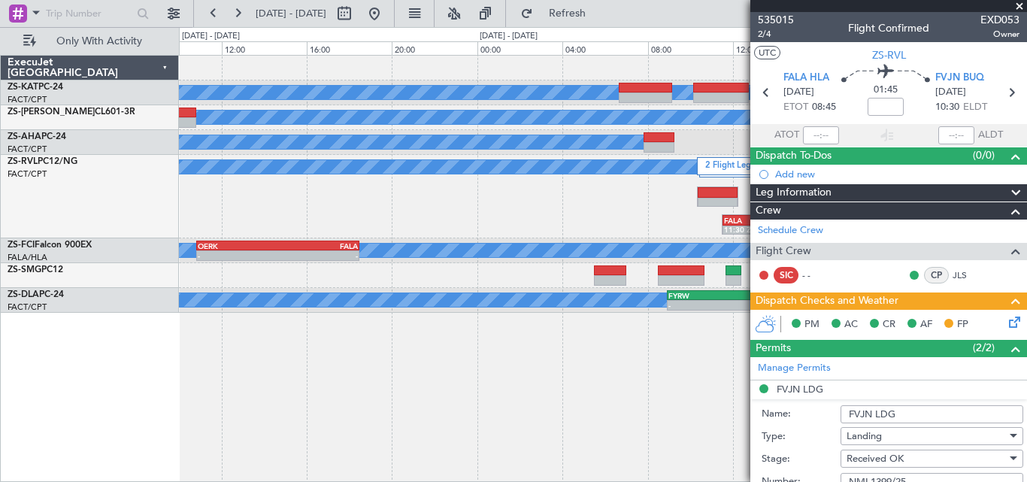
scroll to position [75, 0]
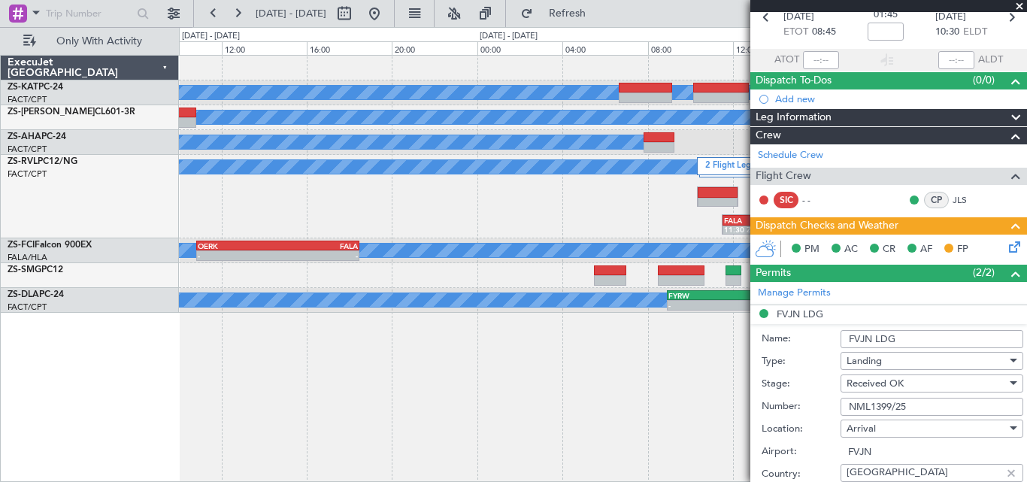
click at [1019, 8] on span at bounding box center [1019, 7] width 15 height 14
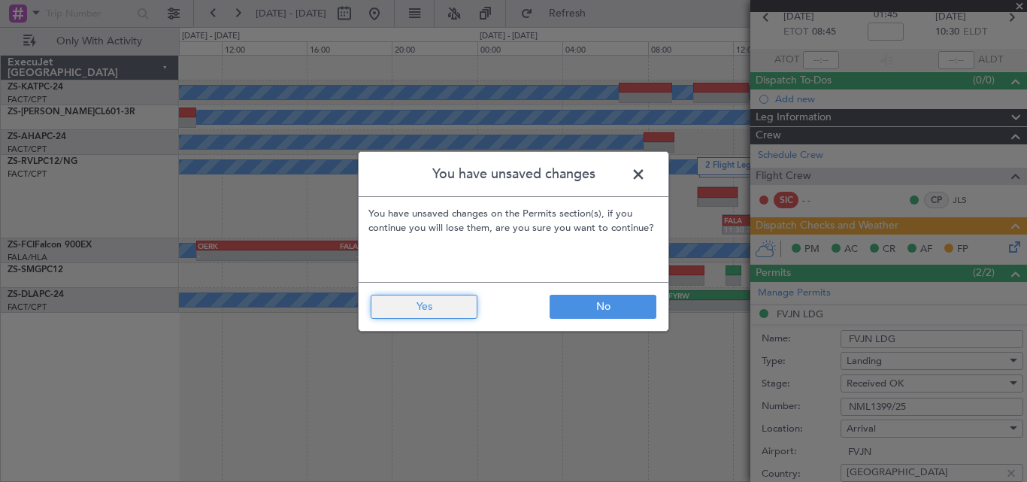
click at [428, 309] on button "Yes" at bounding box center [424, 307] width 107 height 24
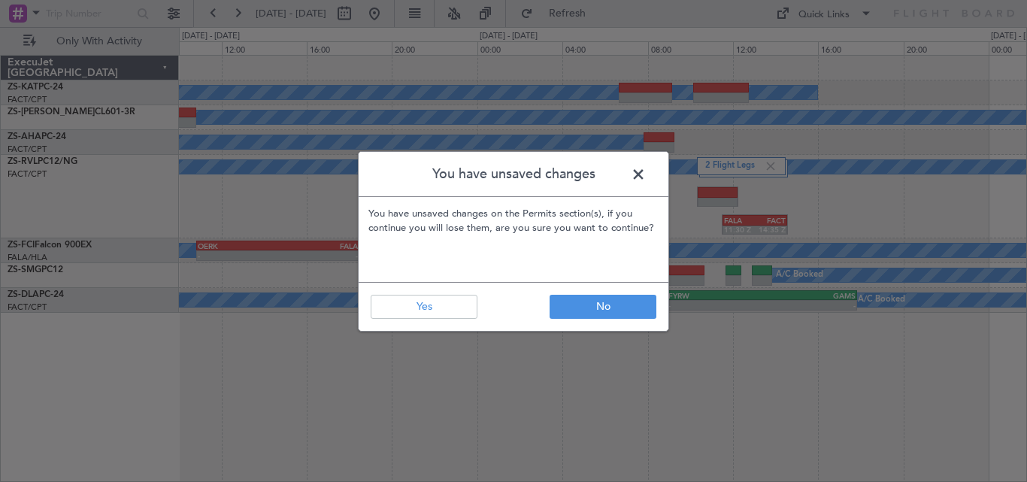
type input "0"
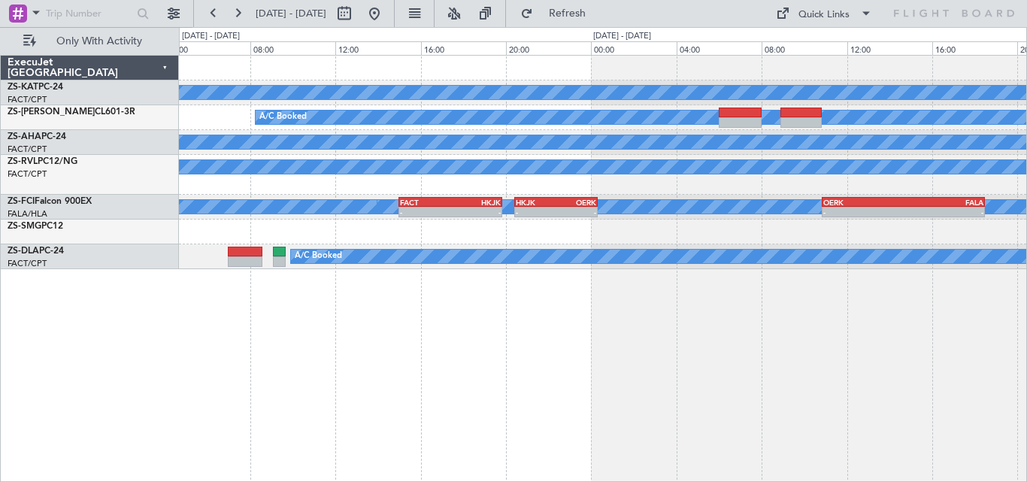
click at [1023, 398] on div "A/C Unavailable A/C Booked A/C Booked A/C Booked A/C Booked A/C Booked - - OERK…" at bounding box center [603, 268] width 848 height 427
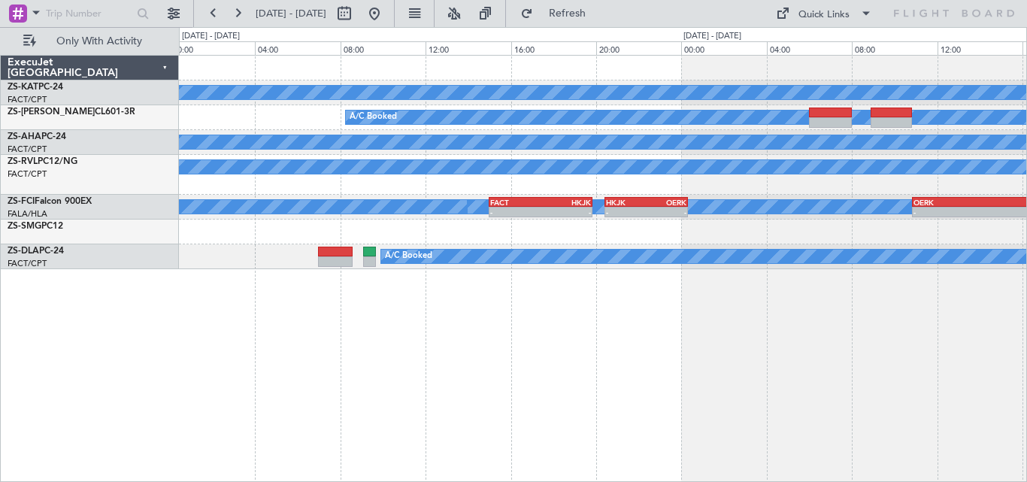
click at [950, 346] on div "A/C Unavailable A/C Booked A/C Booked A/C Booked A/C Booked A/C Booked - - OERK…" at bounding box center [603, 268] width 848 height 427
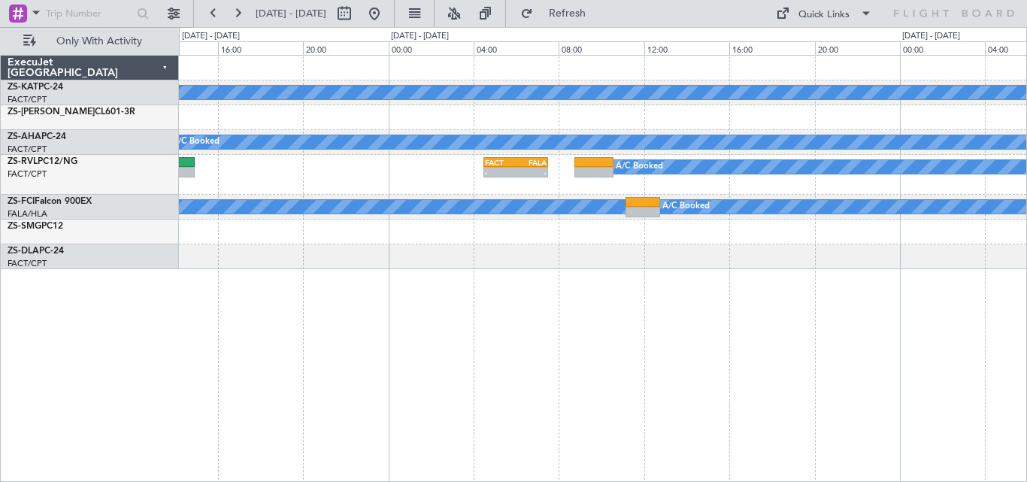
click at [1000, 344] on div "A/C Unavailable A/C Booked A/C Booked A/C Booked FACT 04:30 Z FALA 07:30 Z - - …" at bounding box center [603, 268] width 848 height 427
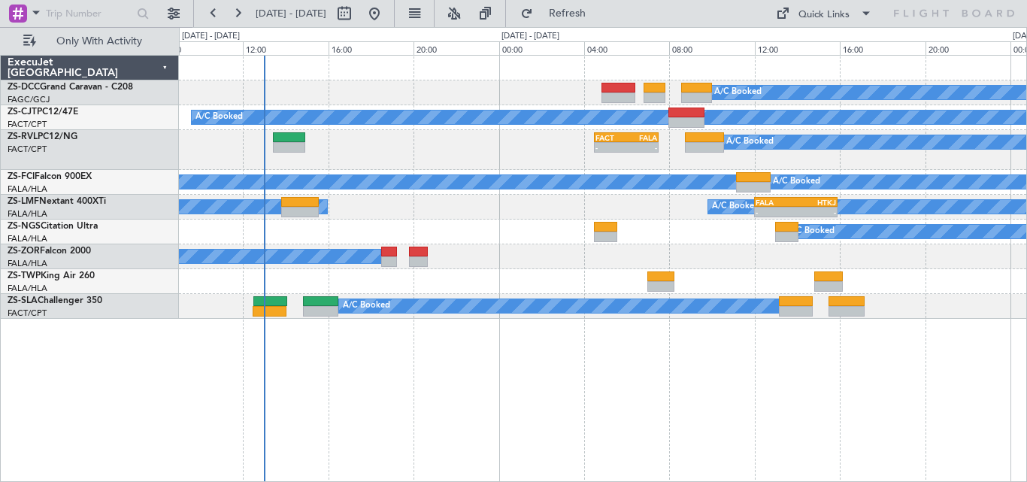
click at [495, 172] on div "A/C Booked A/C Booked A/C Booked FACT 04:30 Z FALA 07:30 Z - - A/C Booked A/C B…" at bounding box center [602, 187] width 847 height 263
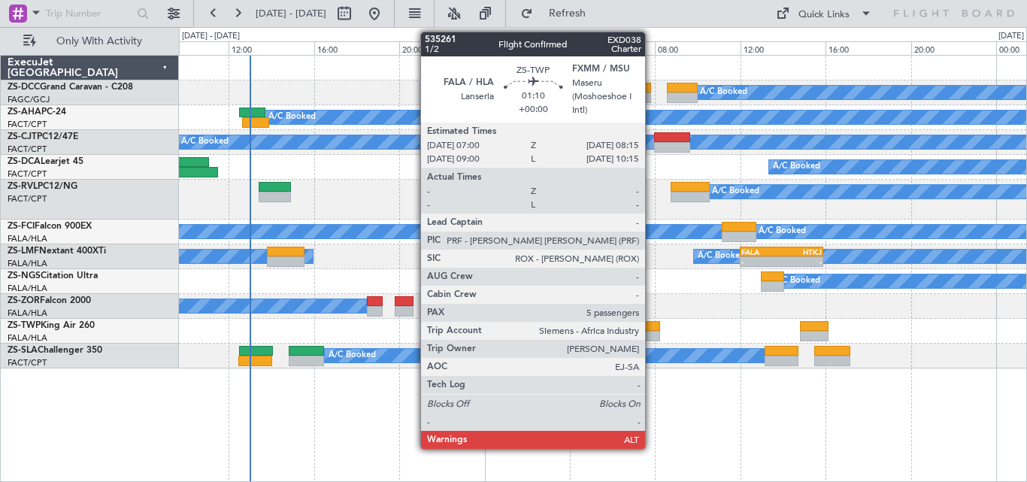
click at [652, 332] on div at bounding box center [646, 336] width 27 height 11
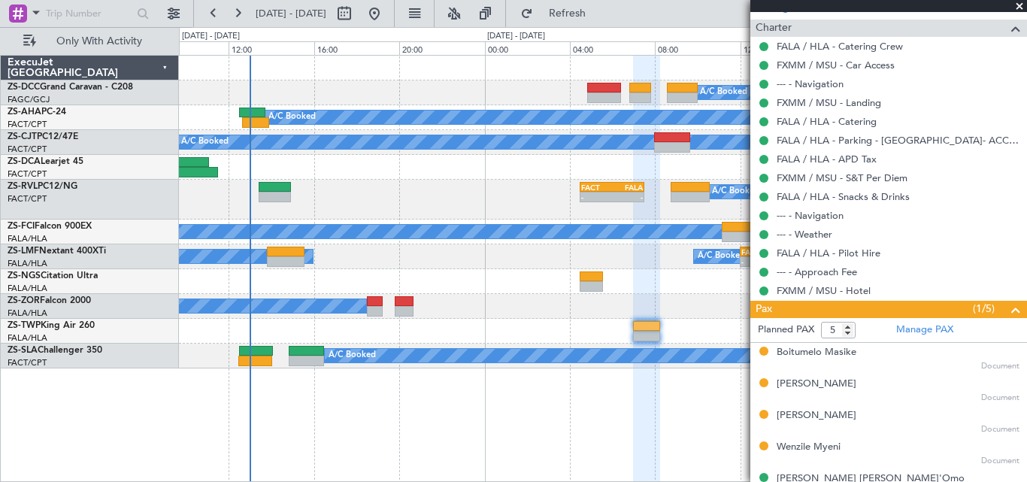
scroll to position [459, 0]
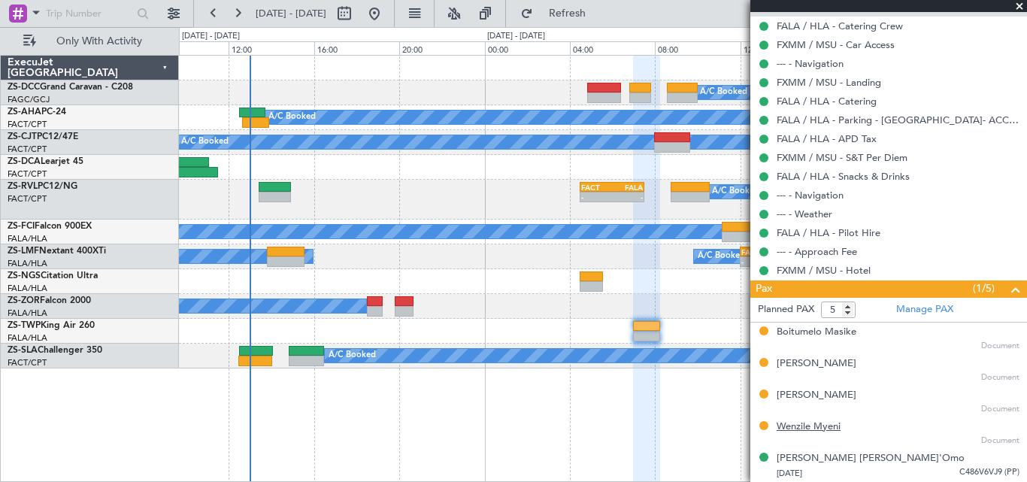
click at [799, 428] on div "Wenzile Myeni" at bounding box center [808, 426] width 64 height 15
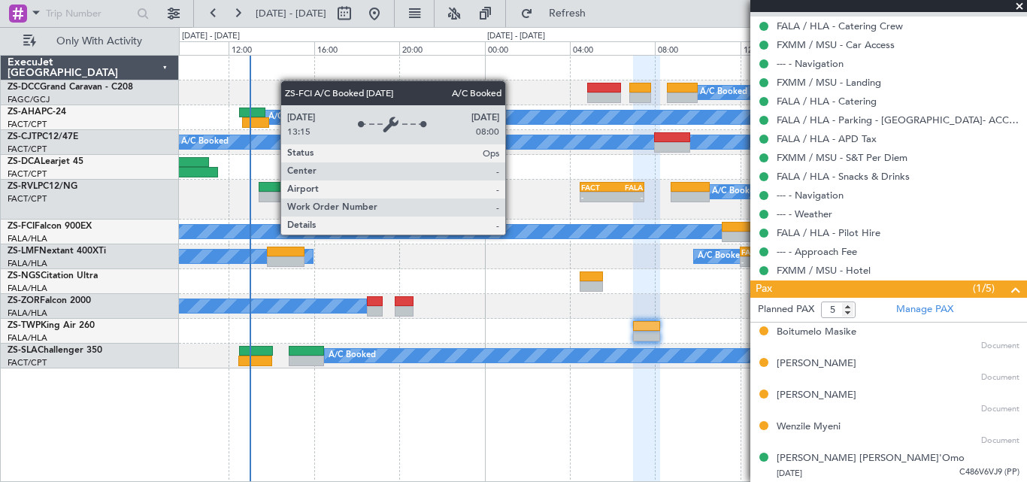
click at [513, 231] on div "A/C Booked" at bounding box center [603, 232] width 2540 height 14
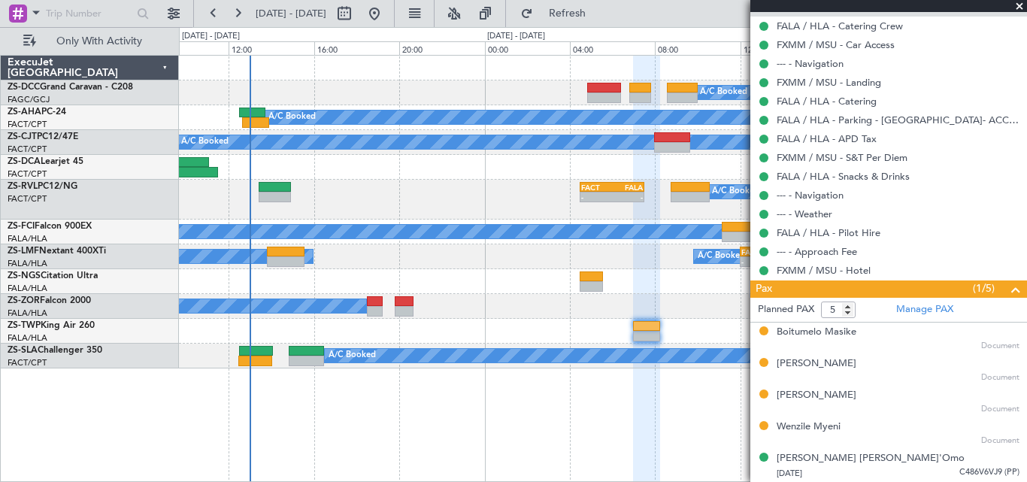
click at [1016, 5] on span at bounding box center [1019, 7] width 15 height 14
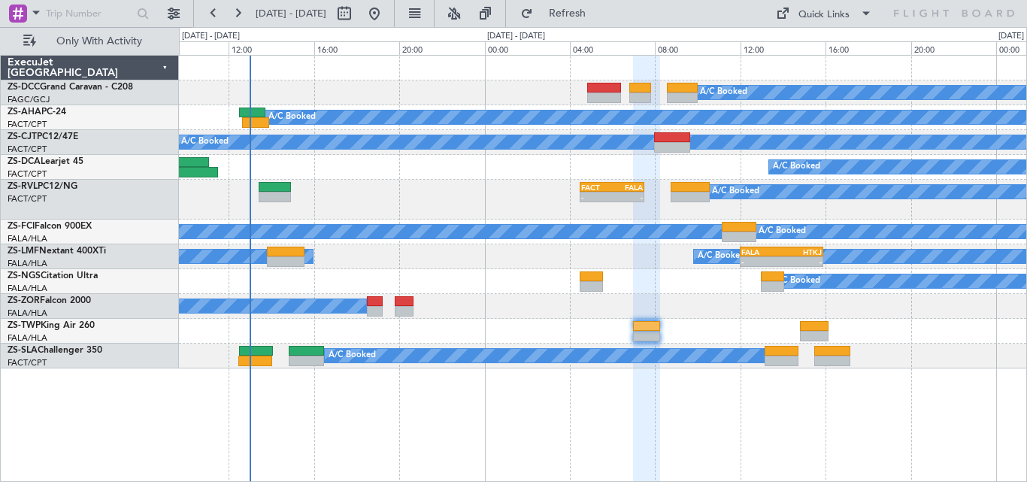
type input "0"
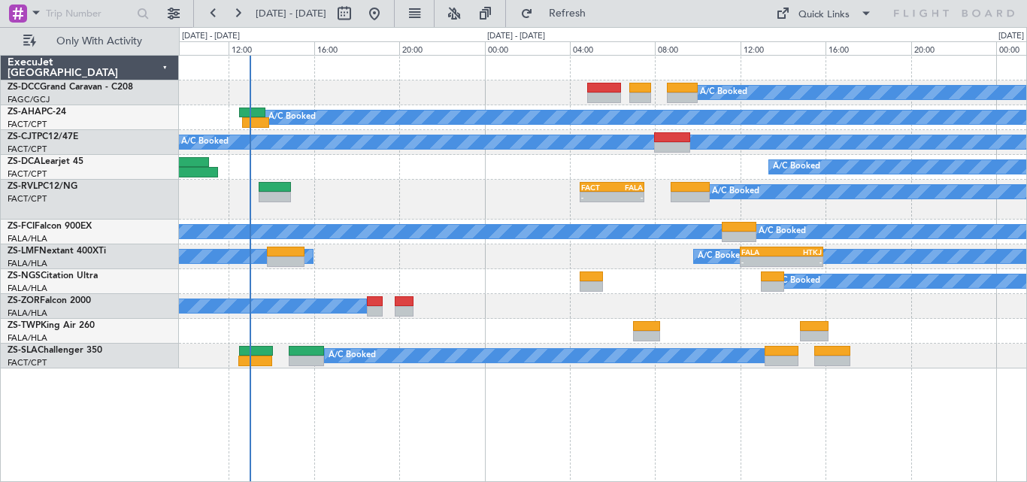
scroll to position [0, 0]
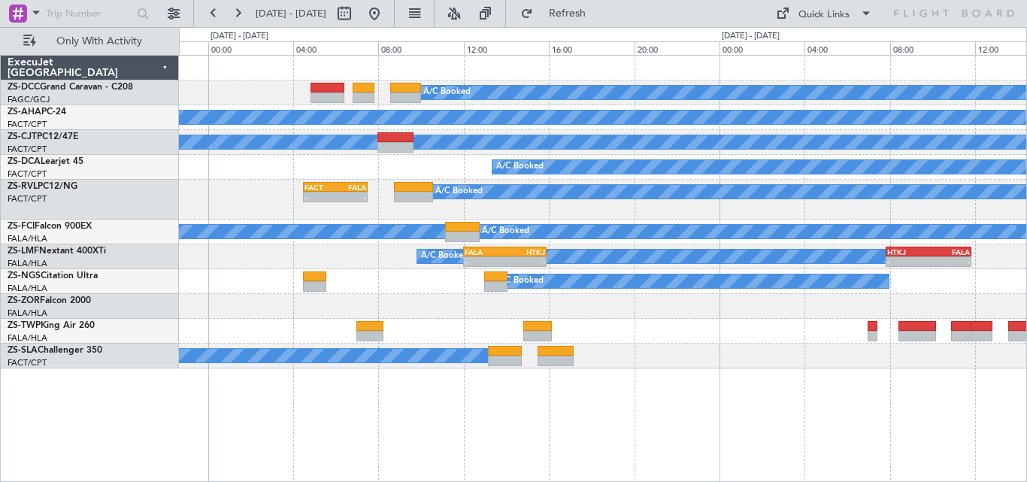
click at [282, 213] on div "A/C Booked - - FACT 04:30 Z FALA 07:30 Z" at bounding box center [602, 200] width 847 height 40
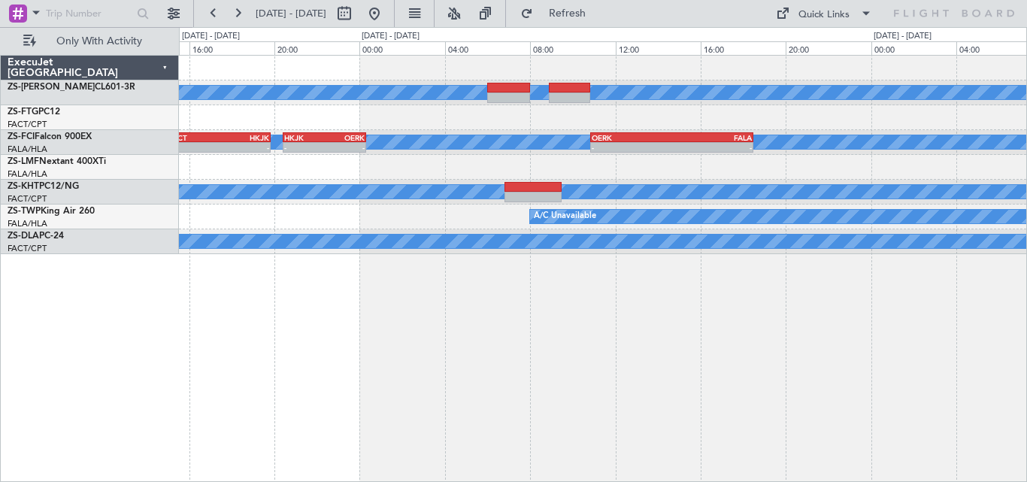
click at [334, 279] on div "A/C Booked A/C Booked A/C Booked A/C Booked - - FACT 15:00 Z HKJK 19:50 Z - - H…" at bounding box center [603, 268] width 848 height 427
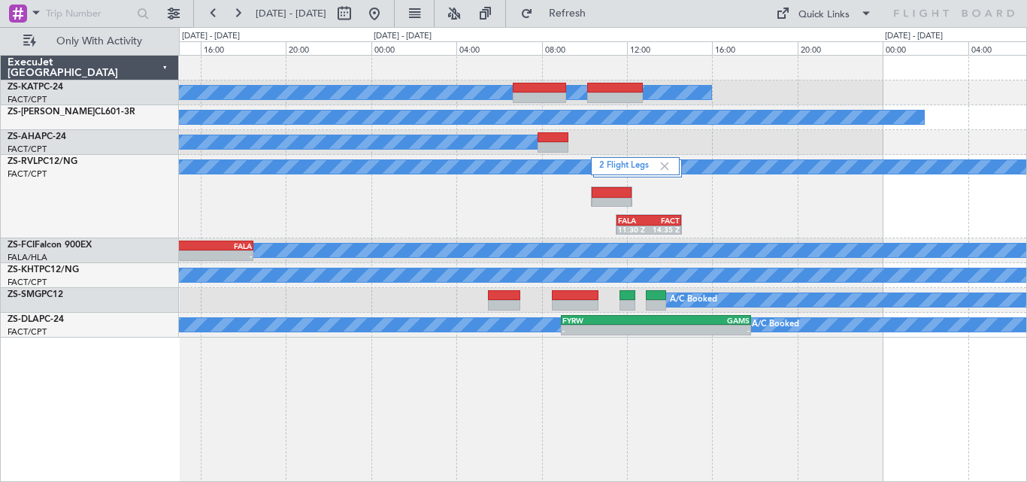
click at [310, 230] on div "2 Flight Legs A/C Booked FALA 11:30 Z FACT 14:35 Z A/C Booked" at bounding box center [602, 196] width 847 height 83
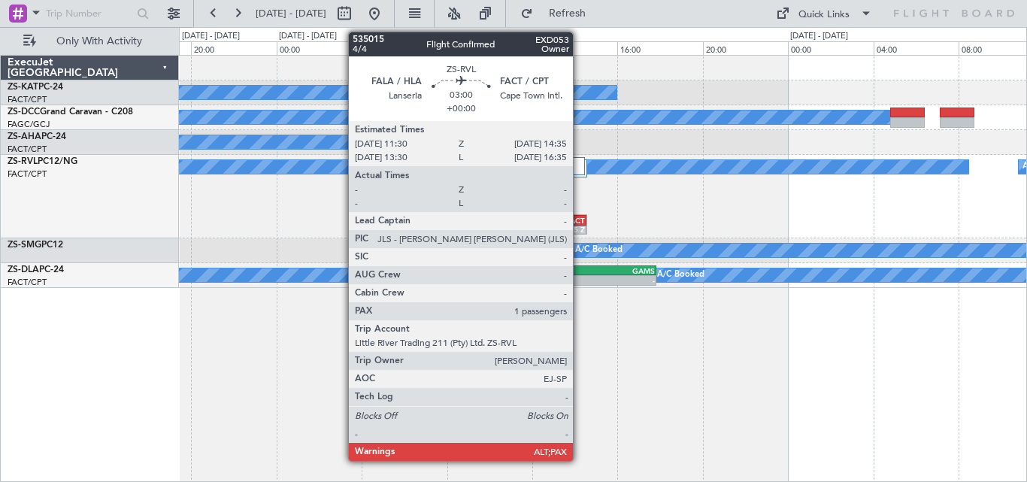
click at [579, 222] on div "FACT" at bounding box center [569, 220] width 31 height 9
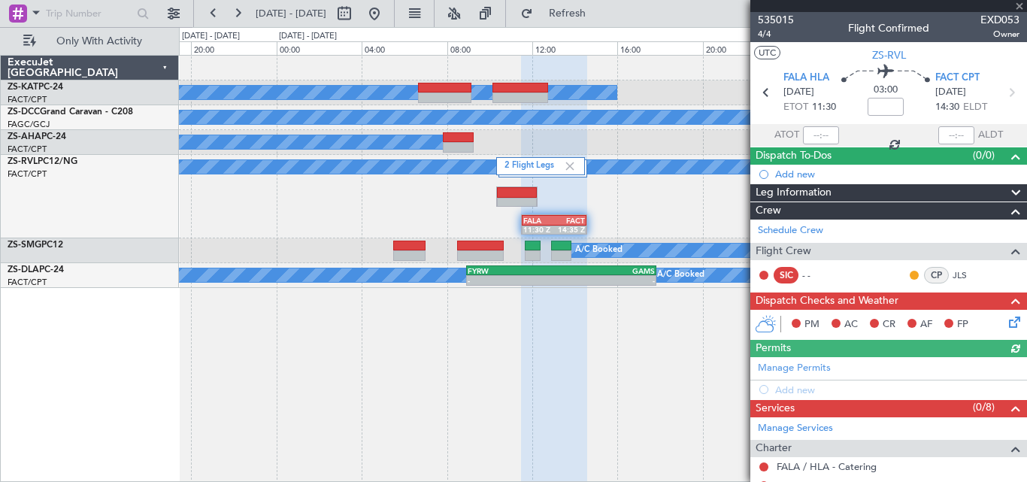
click at [1018, 4] on div at bounding box center [888, 6] width 277 height 12
click at [1018, 4] on span at bounding box center [1019, 7] width 15 height 14
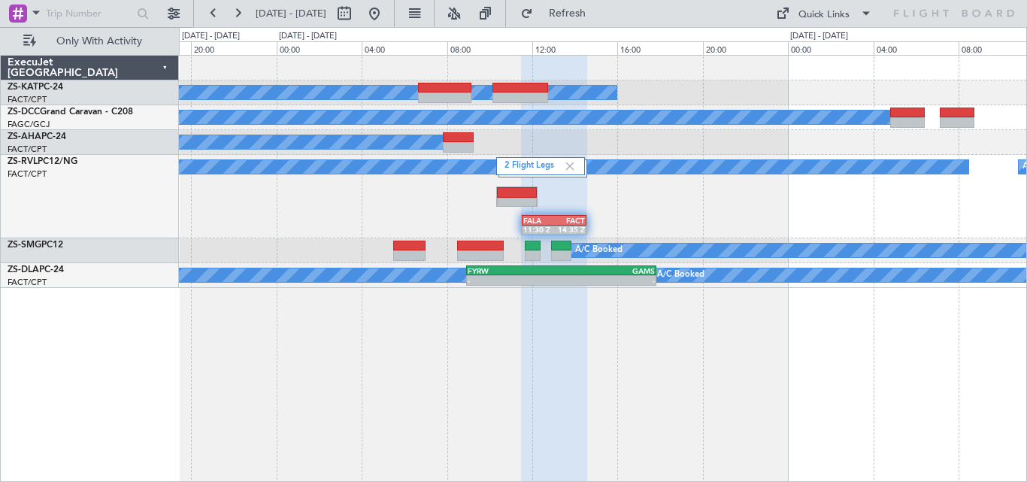
type input "0"
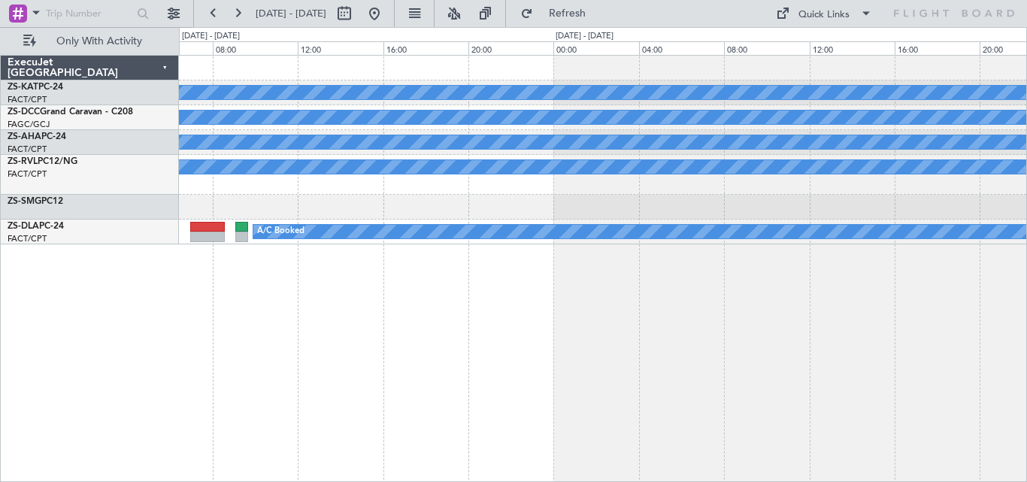
click at [898, 215] on div "A/C Unavailable A/C Booked A/C Booked A/C Booked A/C Booked" at bounding box center [603, 268] width 848 height 427
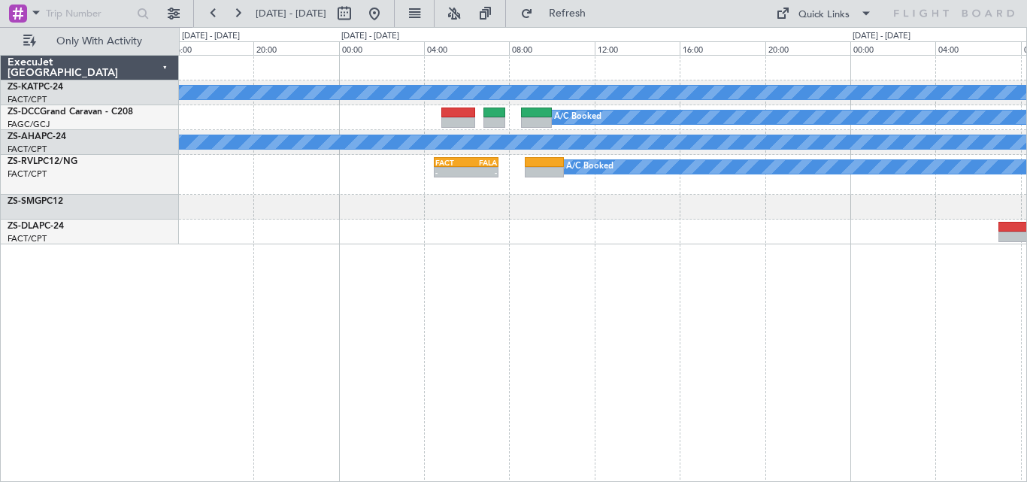
click at [787, 183] on div "A/C Unavailable A/C Booked A/C Booked A/C Booked FACT 04:30 Z FALA 07:30 Z - - …" at bounding box center [602, 150] width 847 height 189
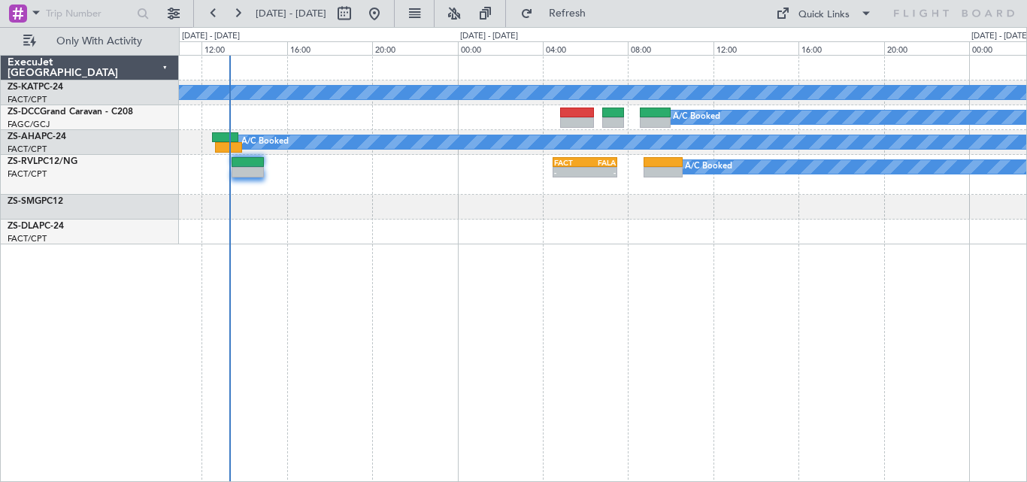
click at [538, 213] on div at bounding box center [602, 207] width 847 height 25
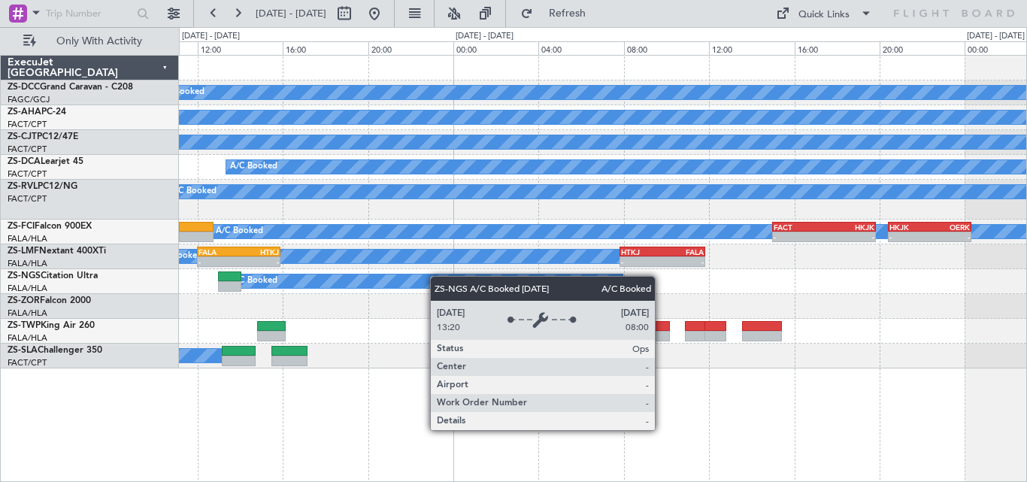
click at [300, 286] on div "A/C Booked A/C Booked A/C Booked A/C Booked A/C Booked FACT 04:30 Z FALA 07:30 …" at bounding box center [602, 212] width 847 height 313
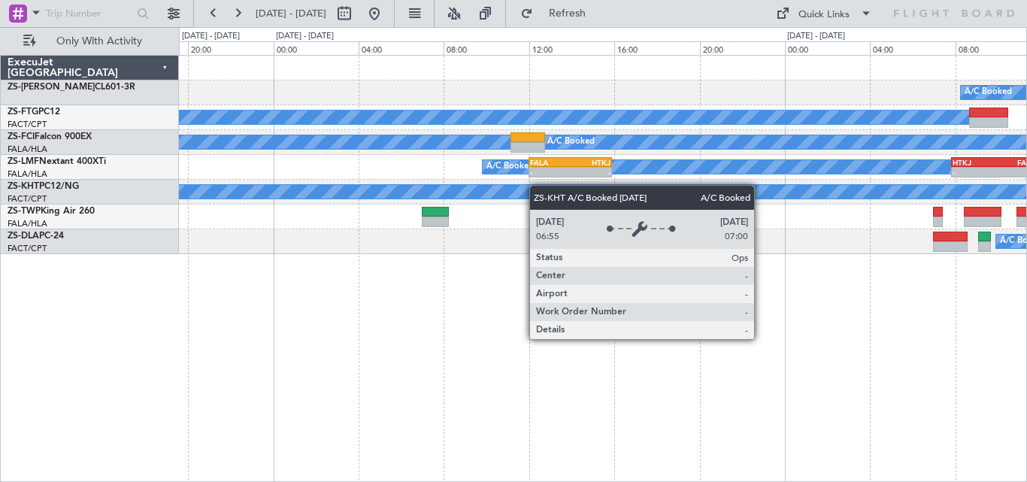
click at [752, 198] on div "A/C Booked A/C Booked A/C Booked A/C Booked A/C Booked - - FACT 15:00 Z HKJK 19…" at bounding box center [602, 155] width 847 height 198
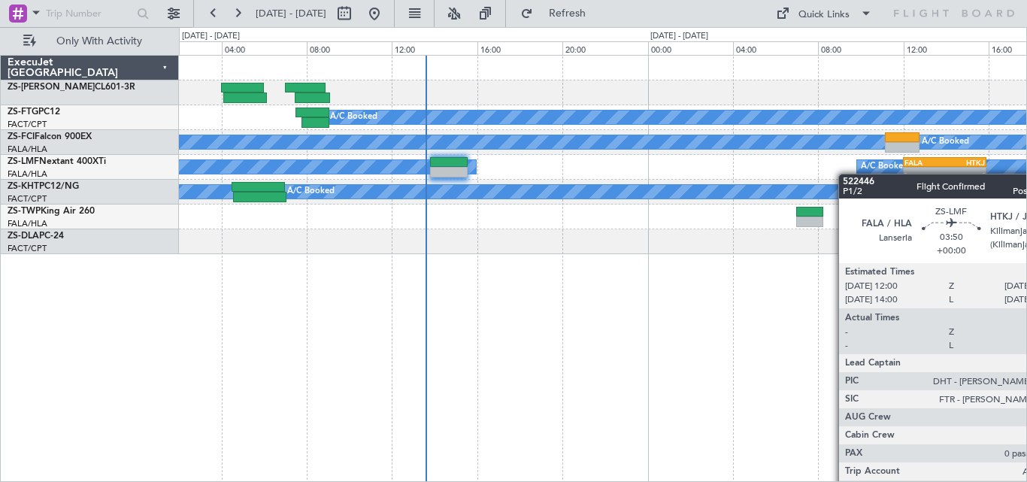
click at [957, 174] on div "A/C Booked A/C Booked A/C Booked A/C Booked A/C Booked A/C Booked FALA 12:00 Z …" at bounding box center [602, 155] width 847 height 198
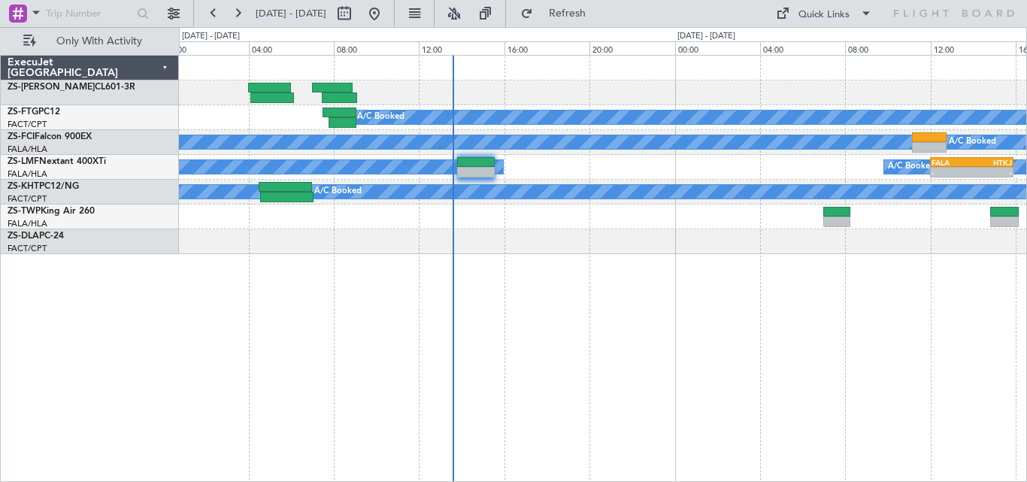
click at [710, 177] on div "A/C Booked A/C Booked A/C Booked A/C Booked A/C Booked A/C Booked FALA 12:00 Z …" at bounding box center [602, 155] width 847 height 198
